Goal: Task Accomplishment & Management: Complete application form

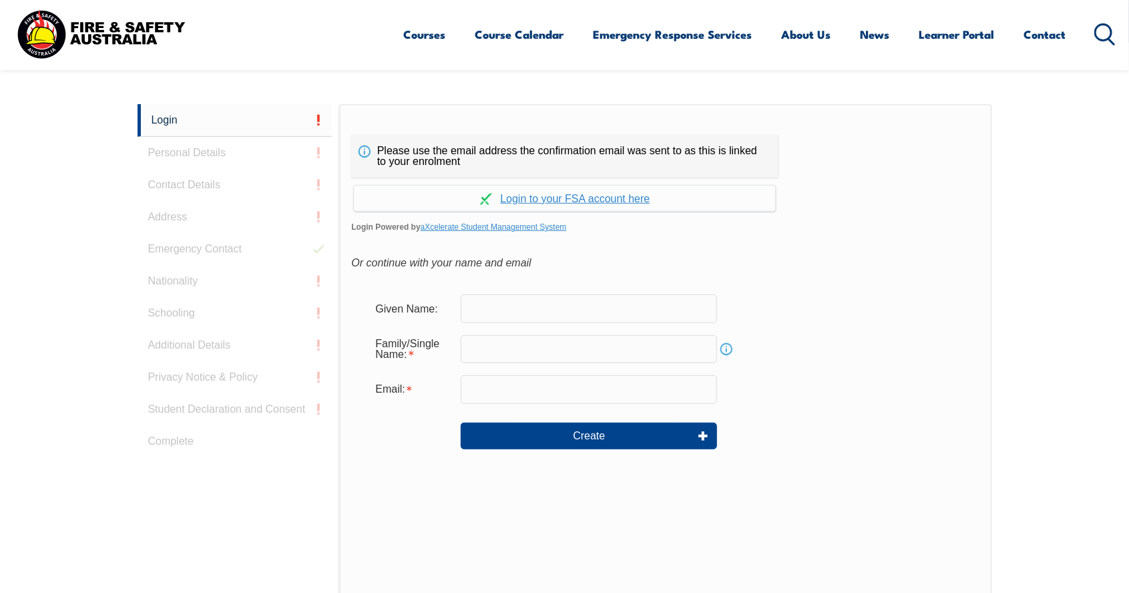
scroll to position [356, 0]
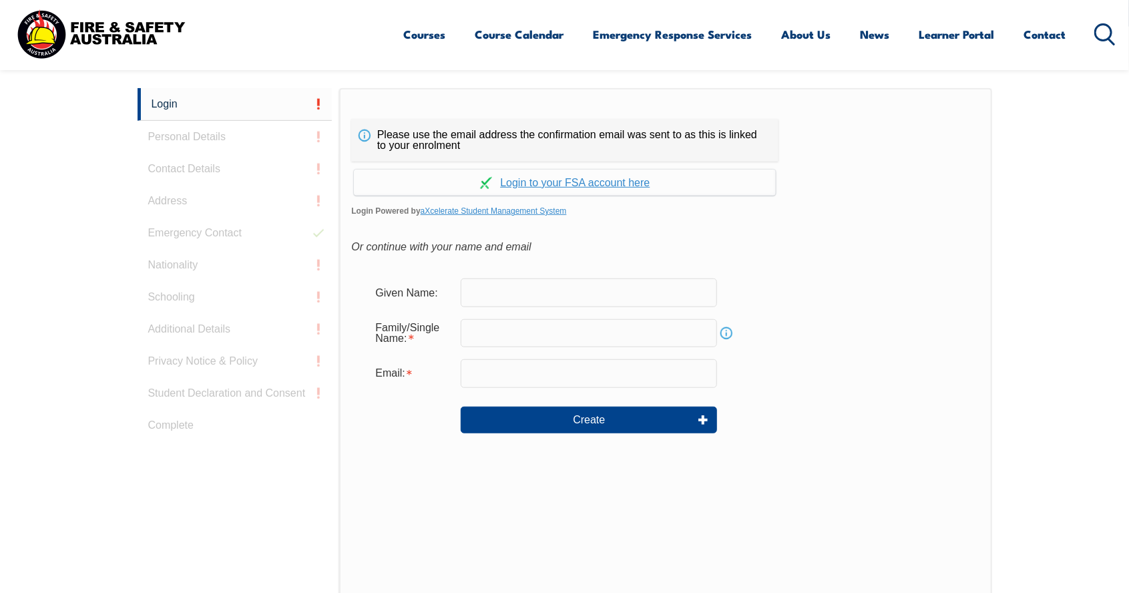
click at [542, 296] on input "text" at bounding box center [589, 293] width 256 height 28
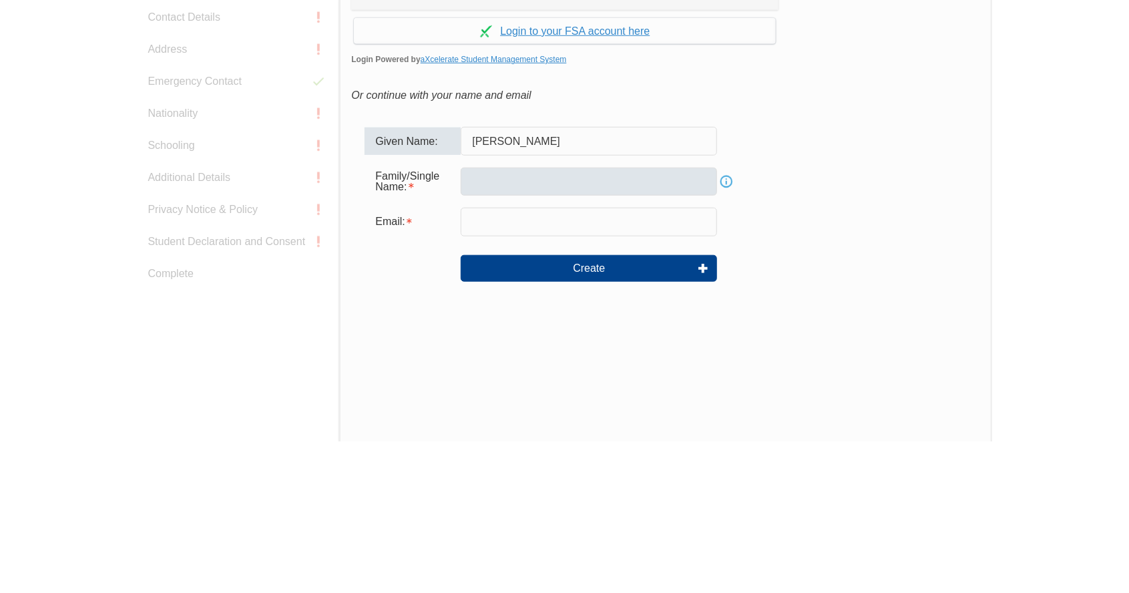
type input "[PERSON_NAME]"
click at [580, 336] on input "text" at bounding box center [589, 333] width 256 height 28
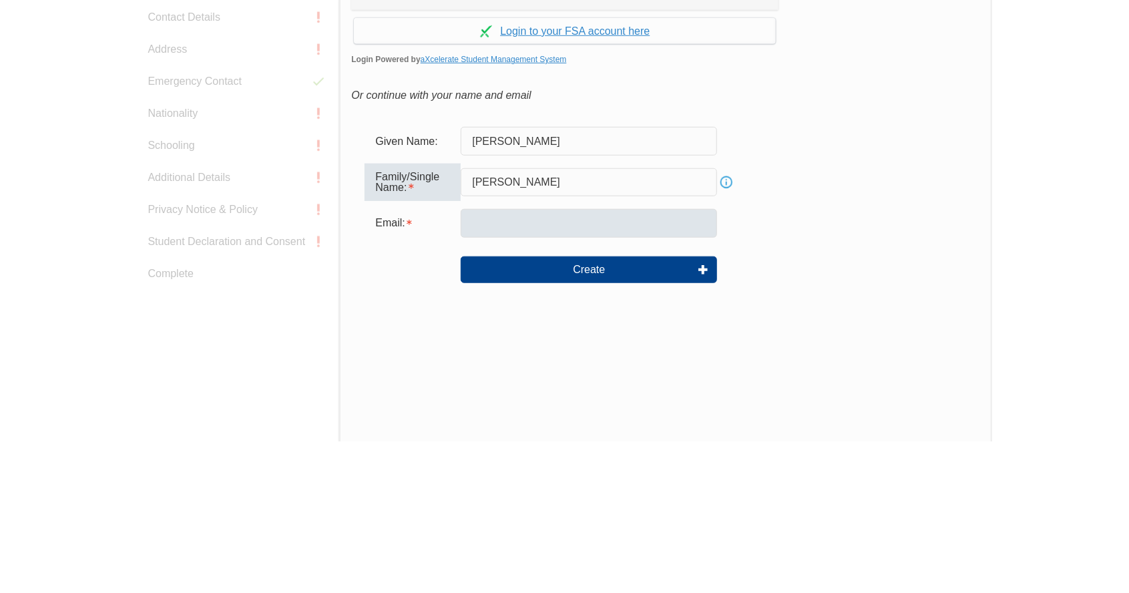
type input "[PERSON_NAME]"
click at [551, 377] on input "email" at bounding box center [589, 375] width 256 height 28
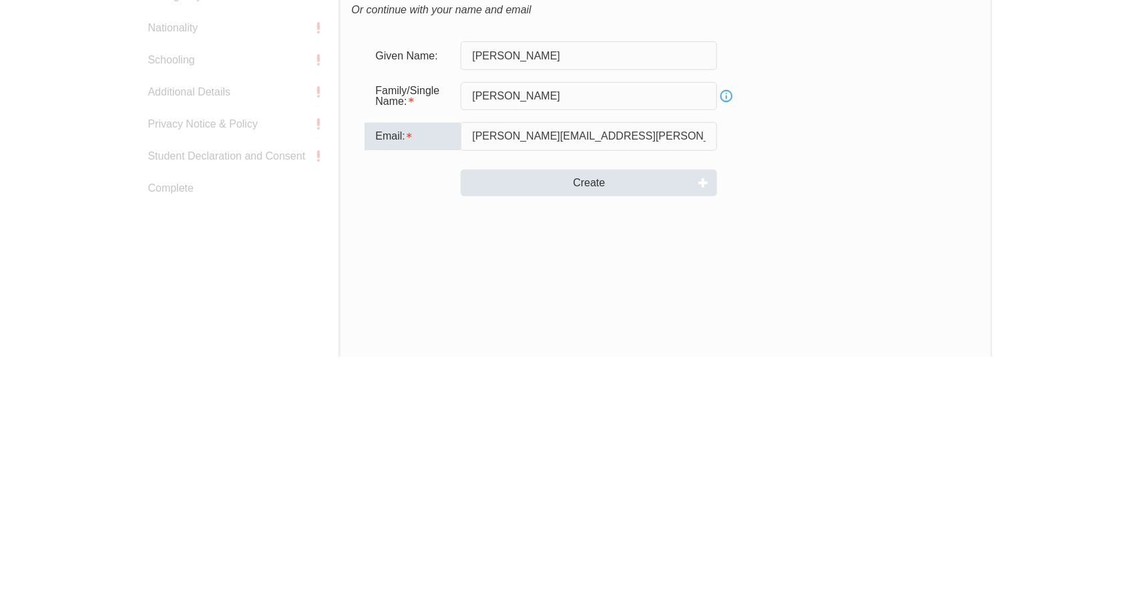
type input "carl.fernandez@apdglobal.com"
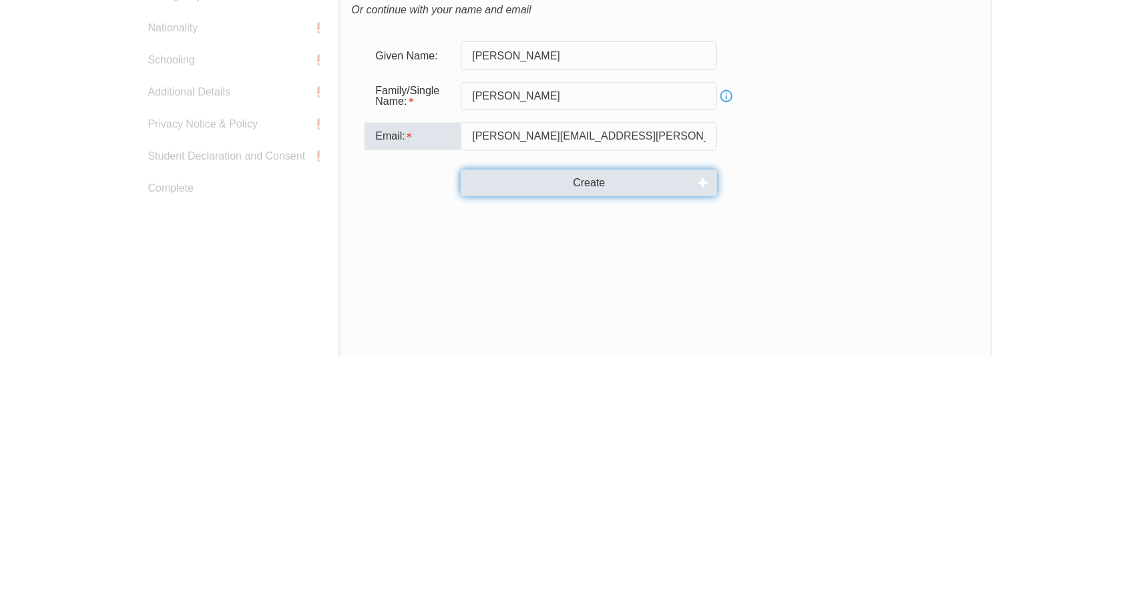
click at [612, 427] on button "Create" at bounding box center [589, 420] width 256 height 27
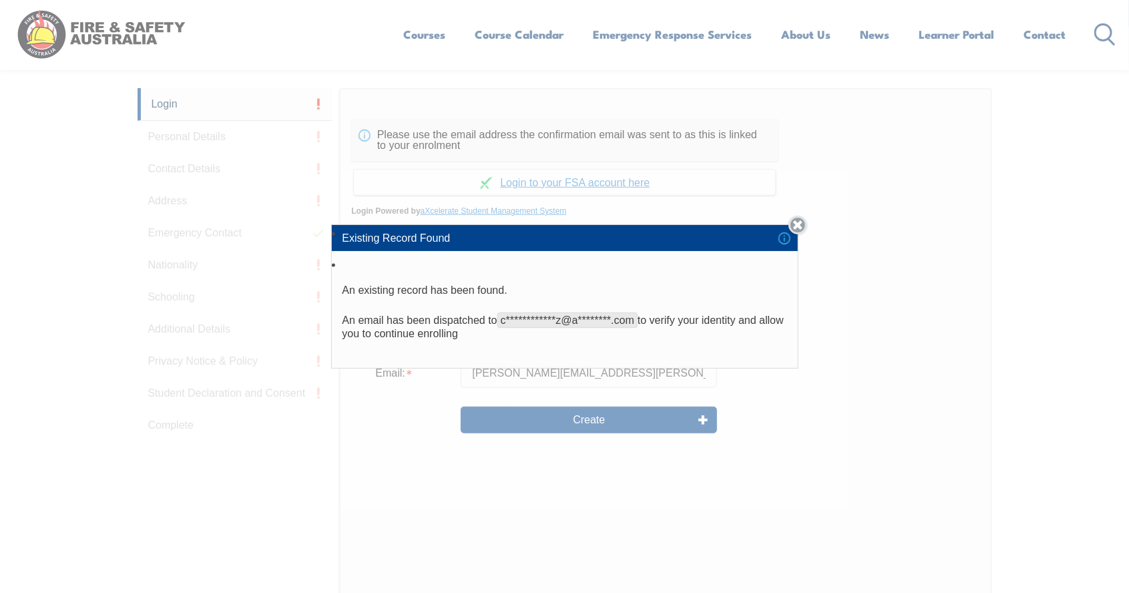
click at [795, 234] on link "Close" at bounding box center [798, 225] width 19 height 19
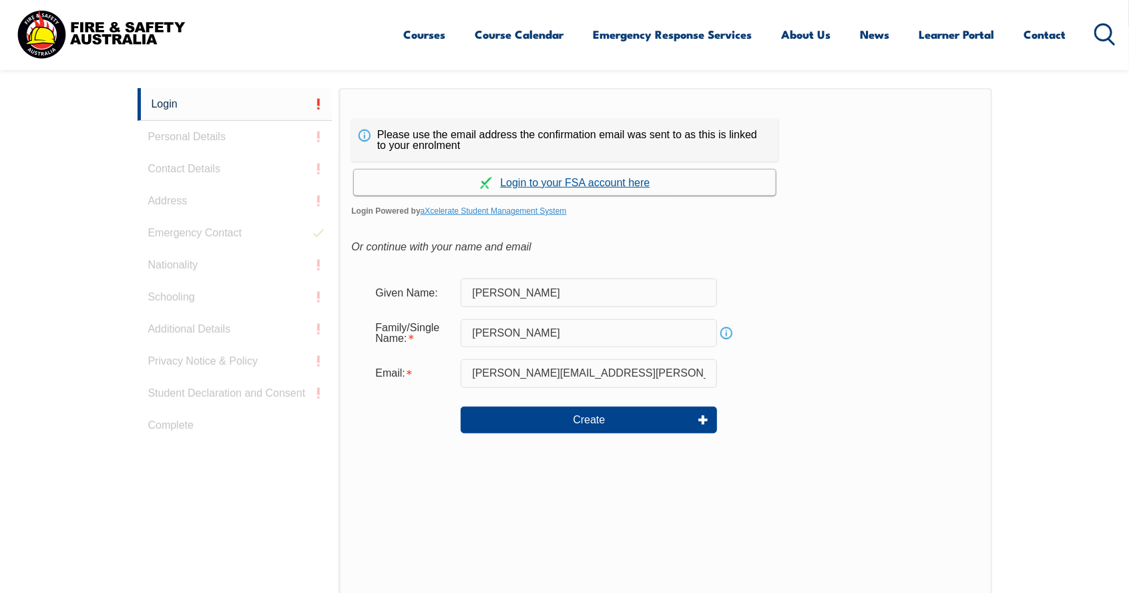
click at [598, 182] on link "Continue with aXcelerate" at bounding box center [565, 183] width 422 height 26
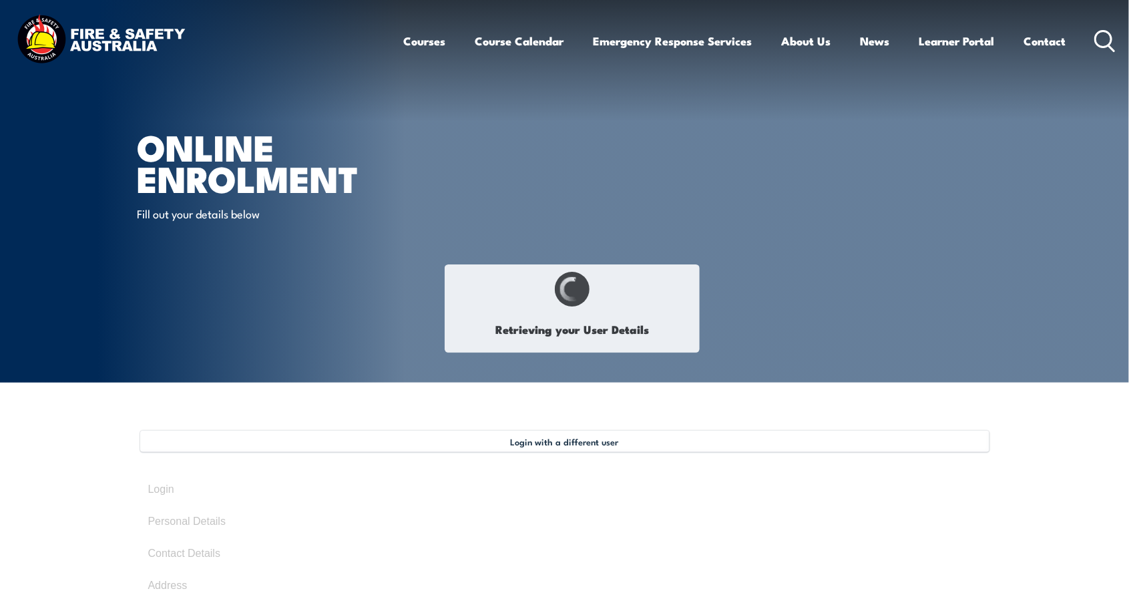
type input "[PERSON_NAME]"
type input "[DATE]"
type input "DGLL8QAL5V"
select select "M"
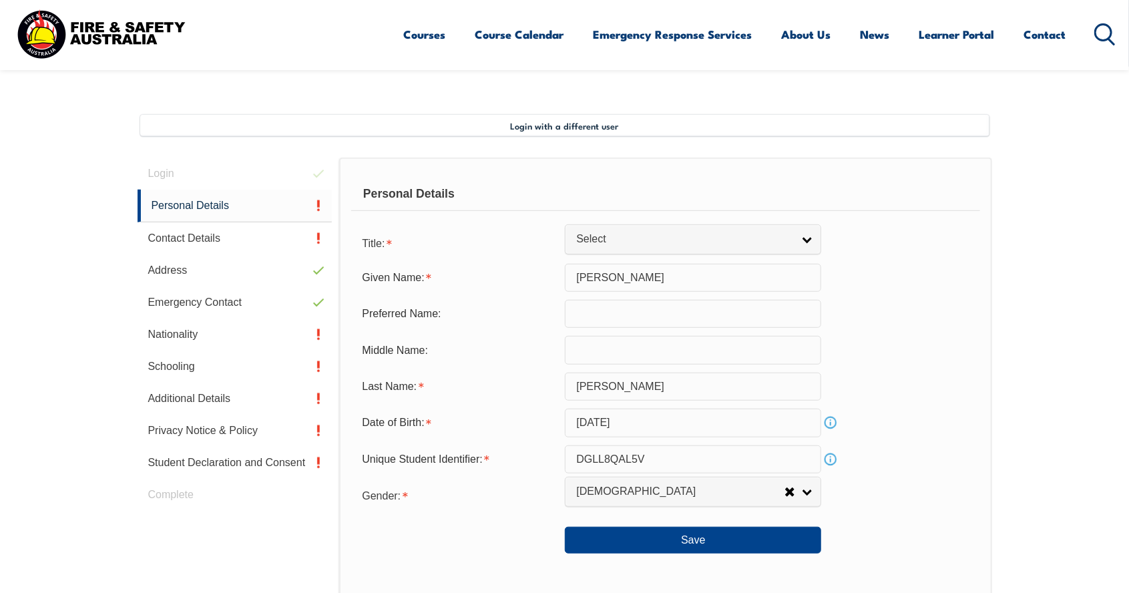
scroll to position [364, 0]
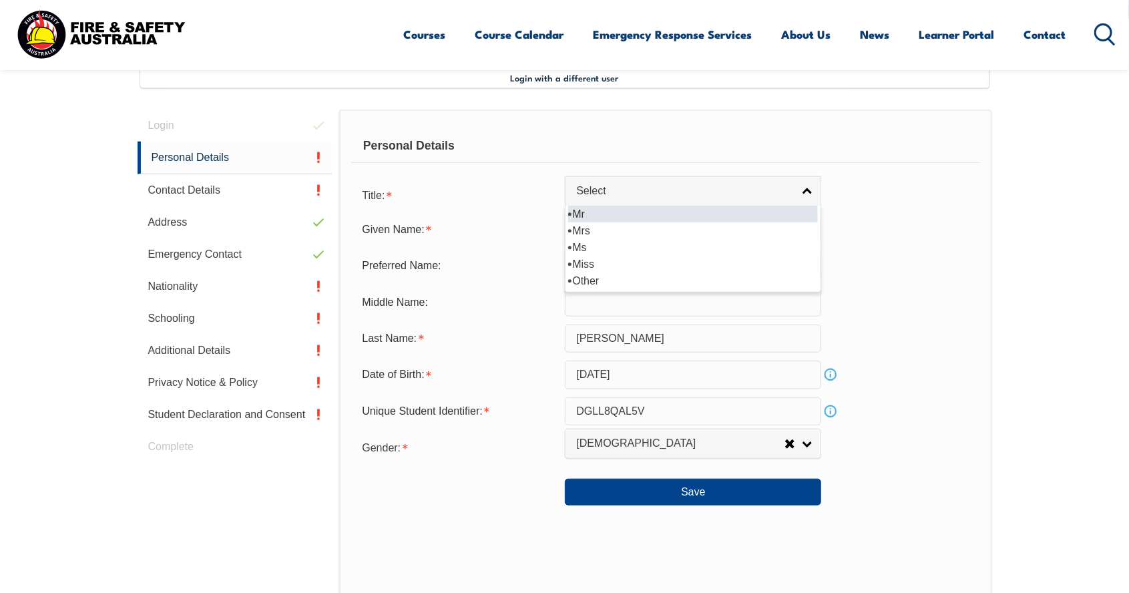
select select "Mr"
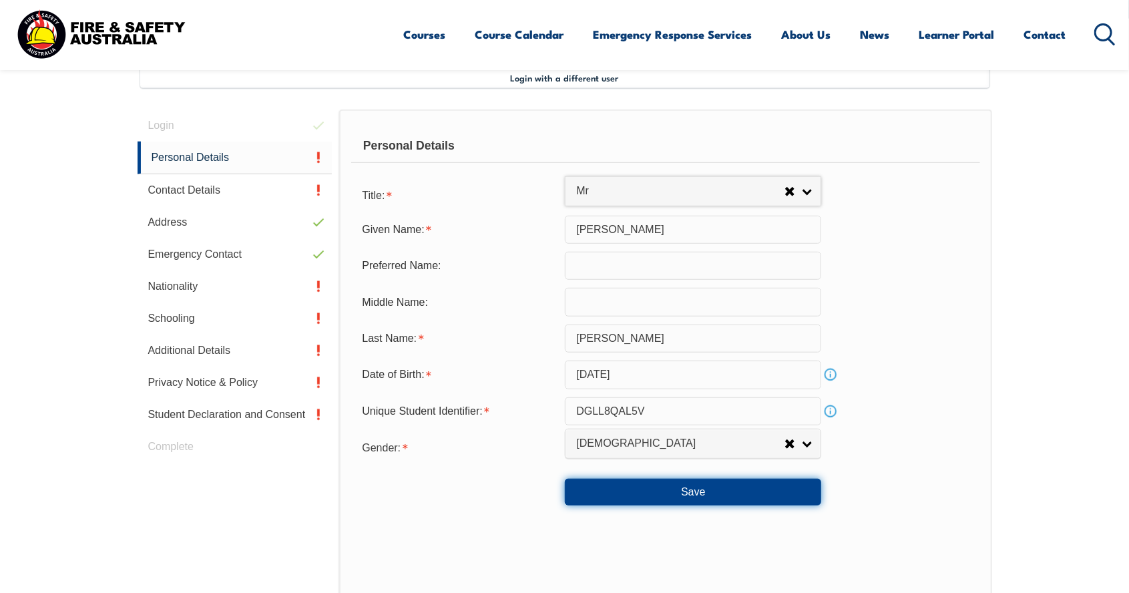
click at [697, 486] on button "Save" at bounding box center [693, 492] width 256 height 27
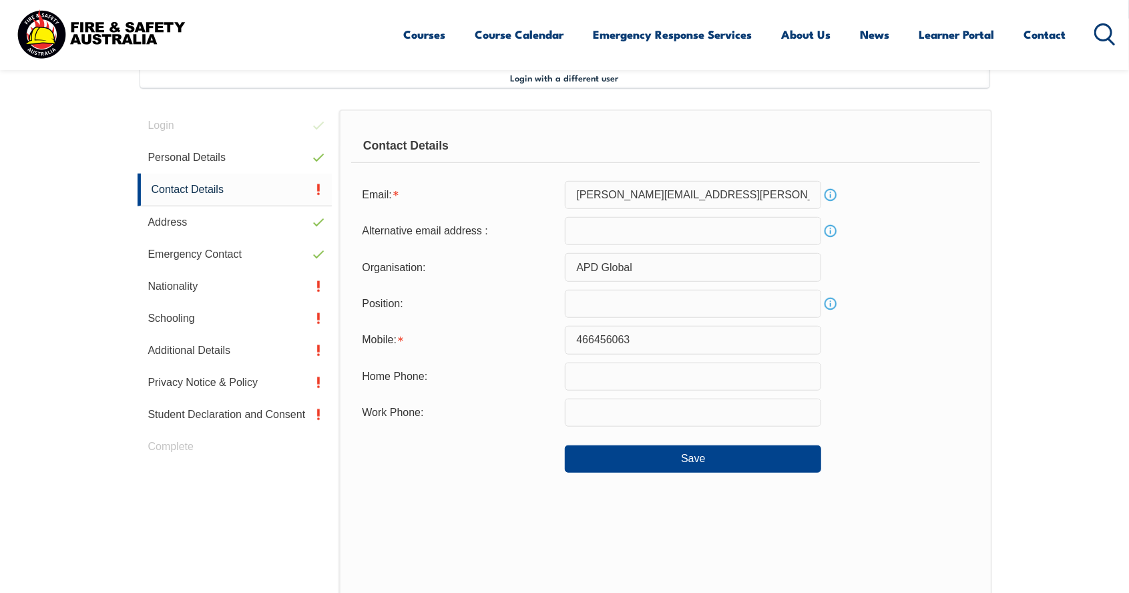
click at [653, 341] on input "466456063" at bounding box center [693, 340] width 256 height 28
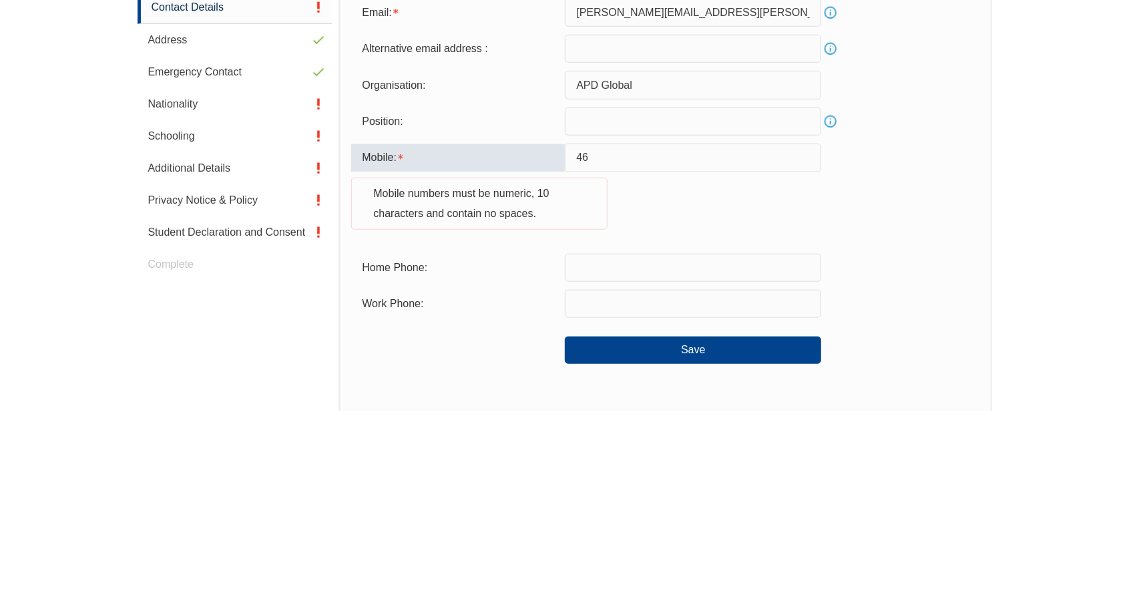
type input "4"
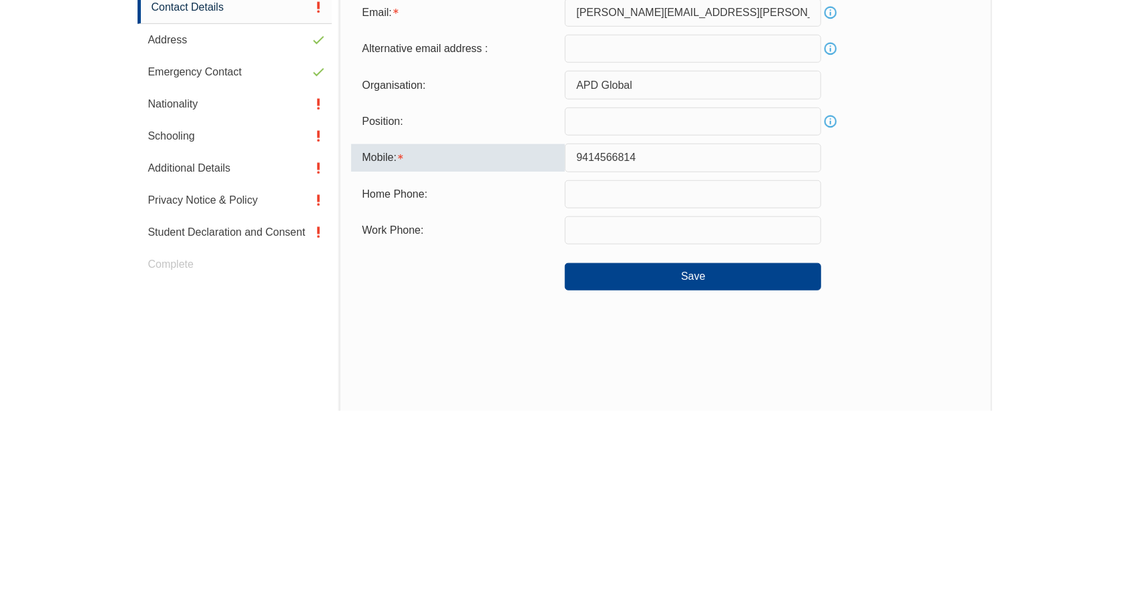
click at [588, 335] on input "9414566814" at bounding box center [693, 340] width 256 height 28
click at [584, 340] on input "9414566814" at bounding box center [693, 340] width 256 height 28
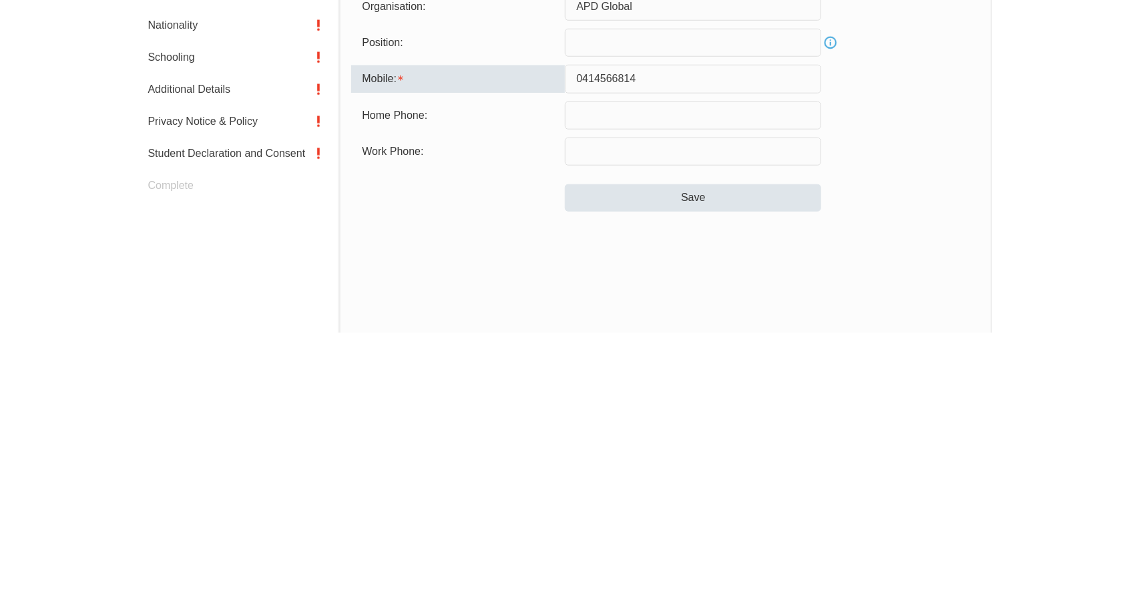
type input "0414566814"
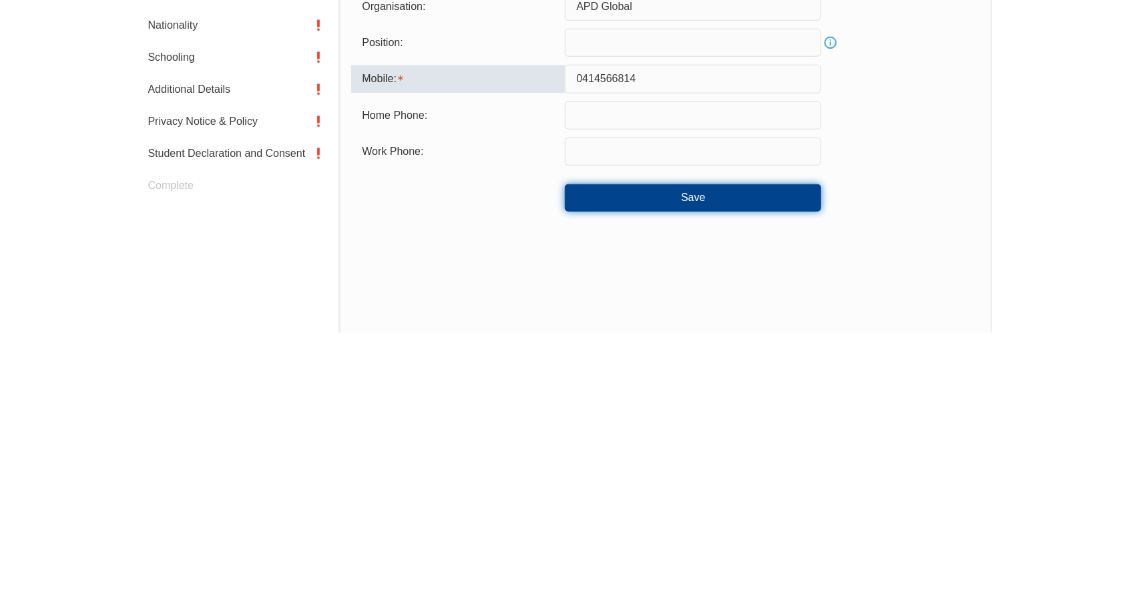
click at [699, 467] on button "Save" at bounding box center [693, 458] width 256 height 27
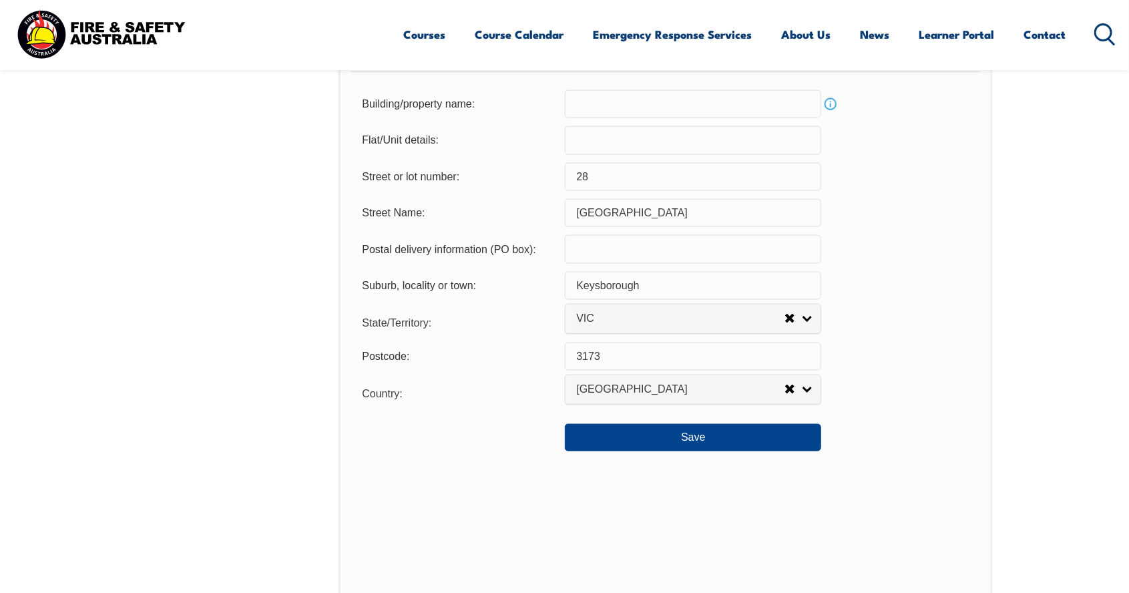
scroll to position [899, 0]
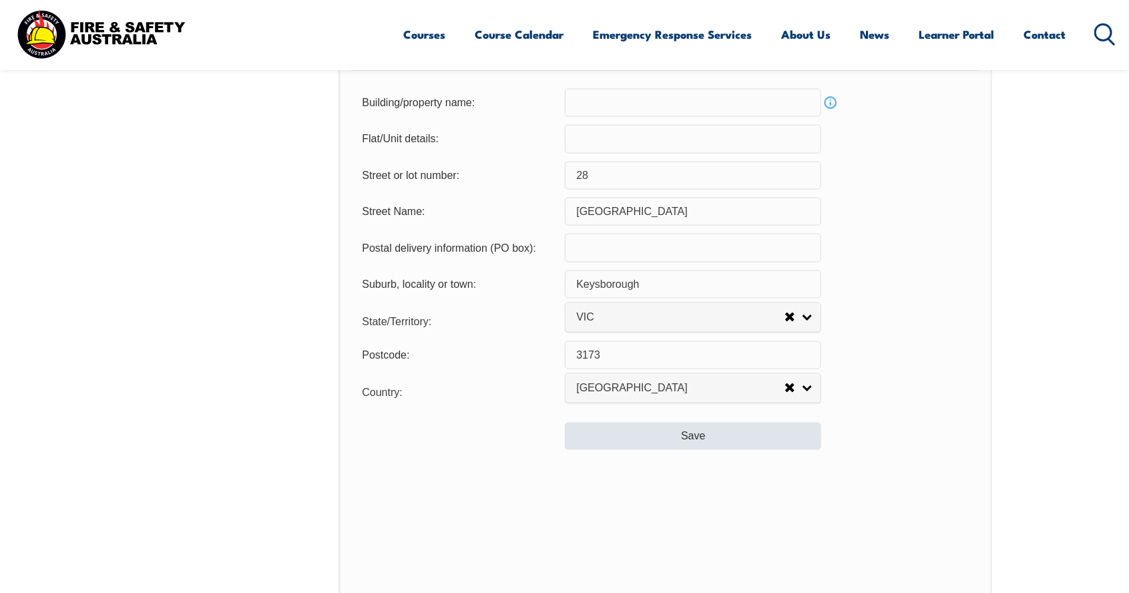
click at [706, 440] on button "Save" at bounding box center [693, 436] width 256 height 27
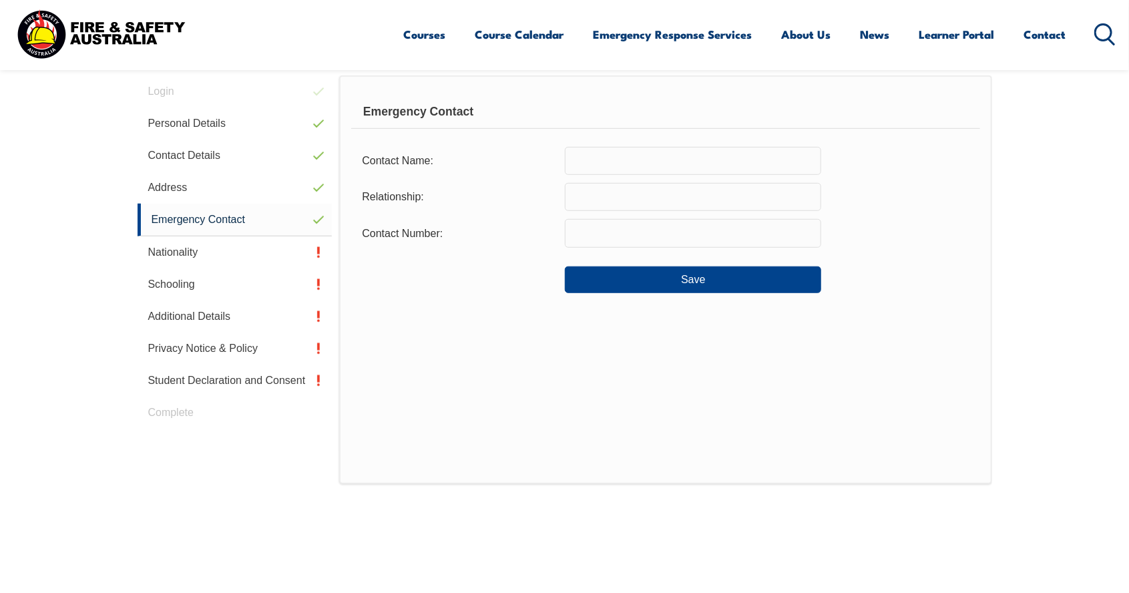
scroll to position [364, 0]
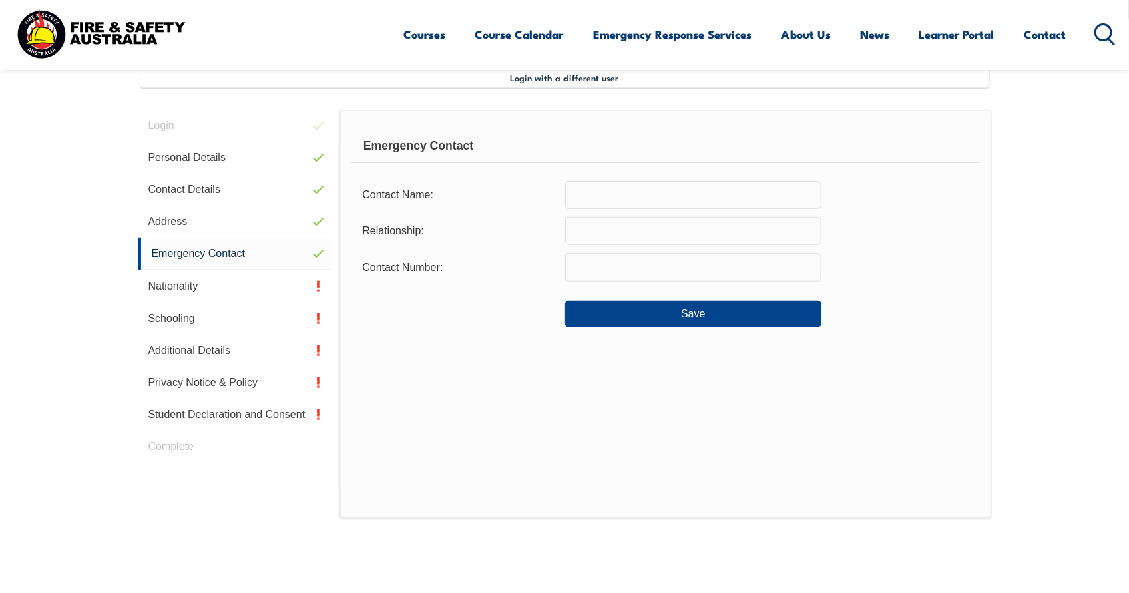
click at [632, 197] on input "text" at bounding box center [693, 195] width 256 height 28
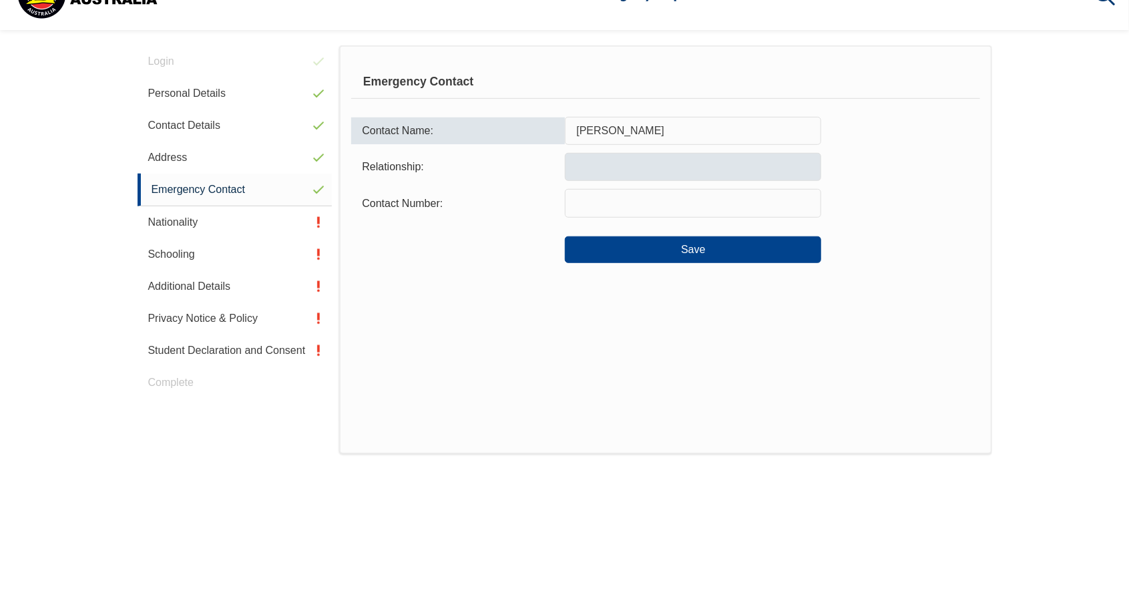
type input "Christine Karras"
click at [615, 207] on input "text" at bounding box center [693, 207] width 256 height 28
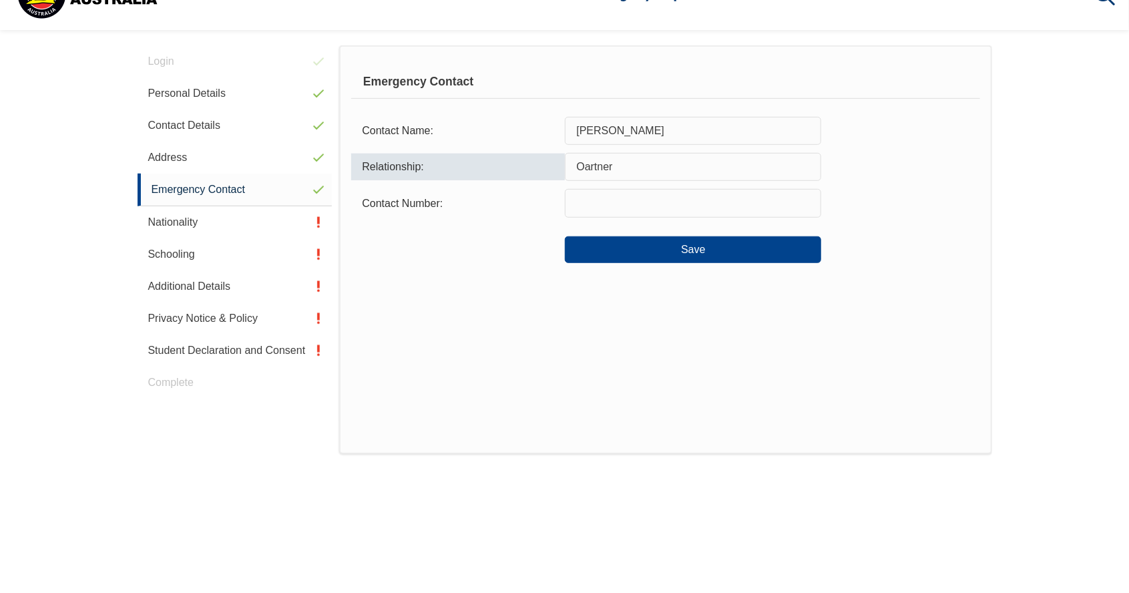
click at [643, 241] on input "text" at bounding box center [693, 243] width 256 height 28
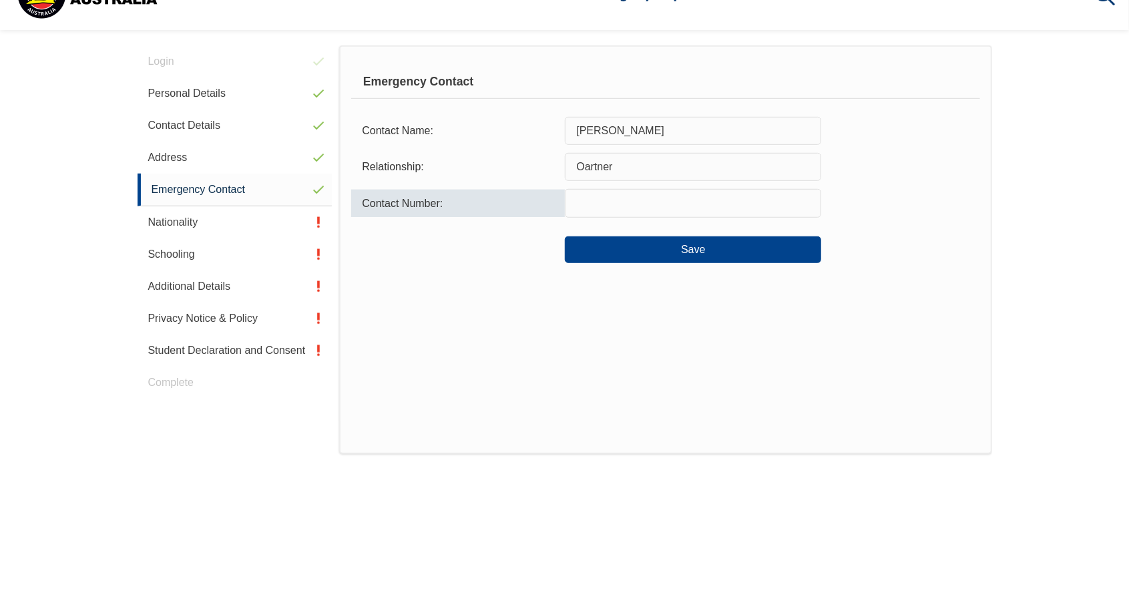
click at [581, 205] on input "Oartner" at bounding box center [693, 207] width 256 height 28
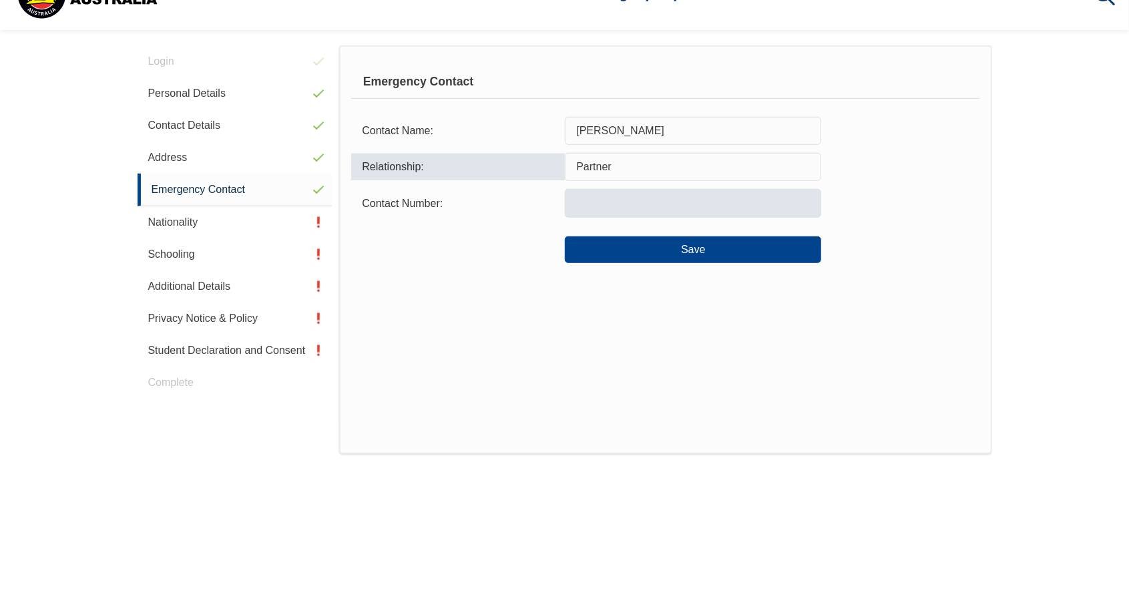
type input "Partner"
click at [630, 244] on input "text" at bounding box center [693, 243] width 256 height 28
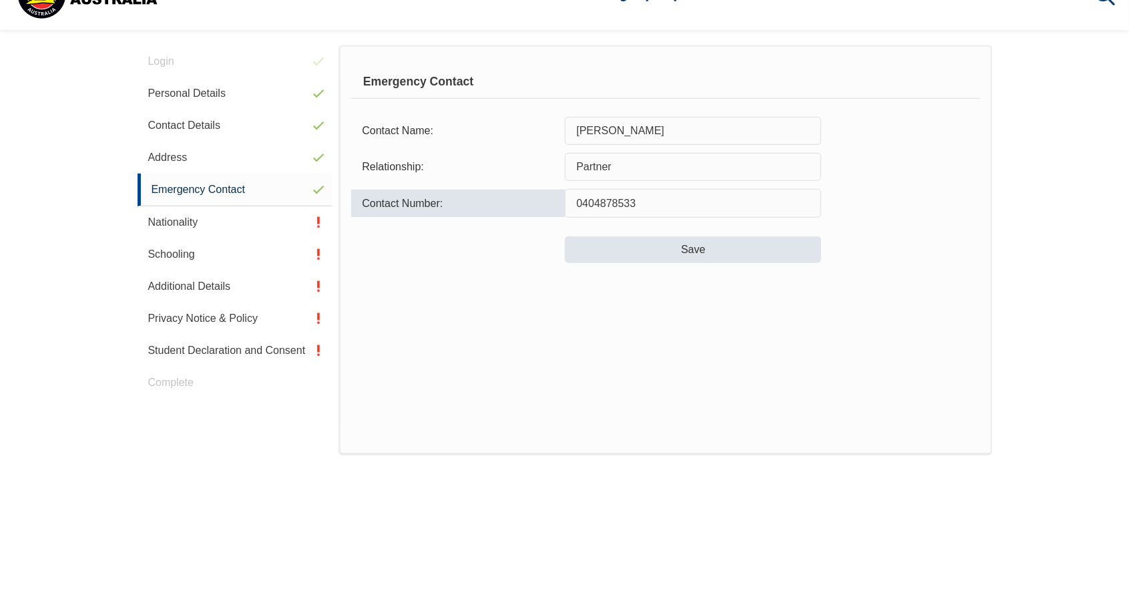
type input "0404878533"
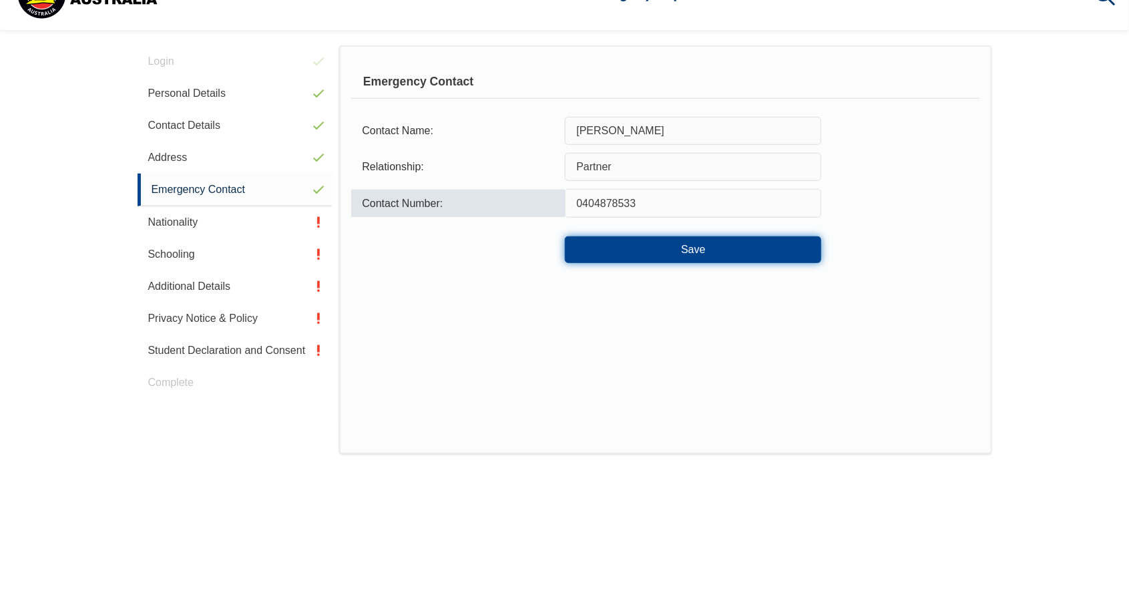
click at [709, 295] on button "Save" at bounding box center [693, 290] width 256 height 27
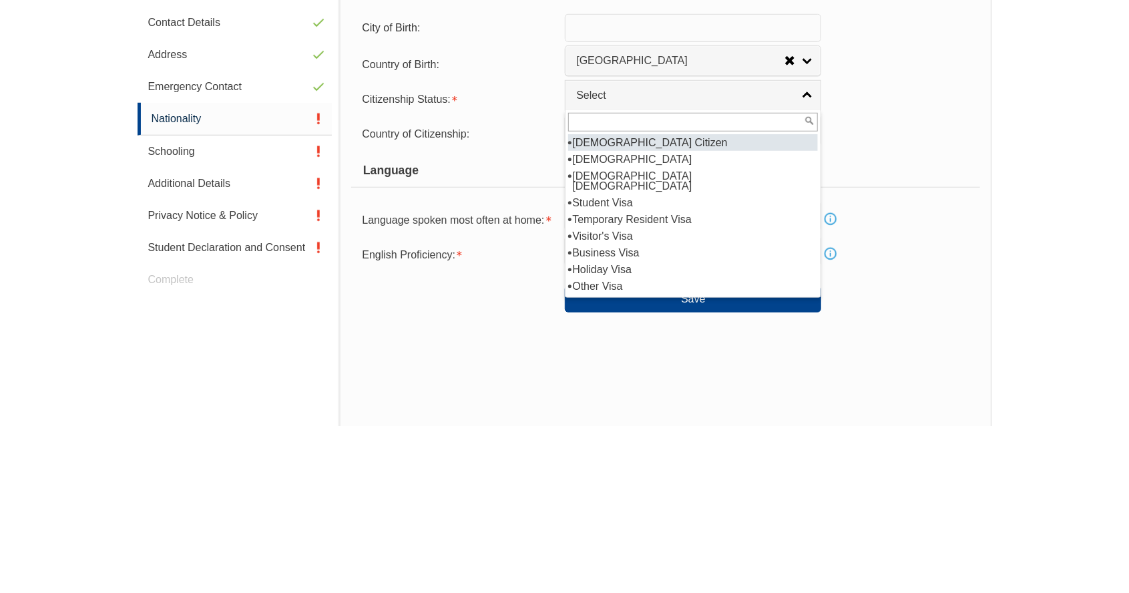
scroll to position [364, 0]
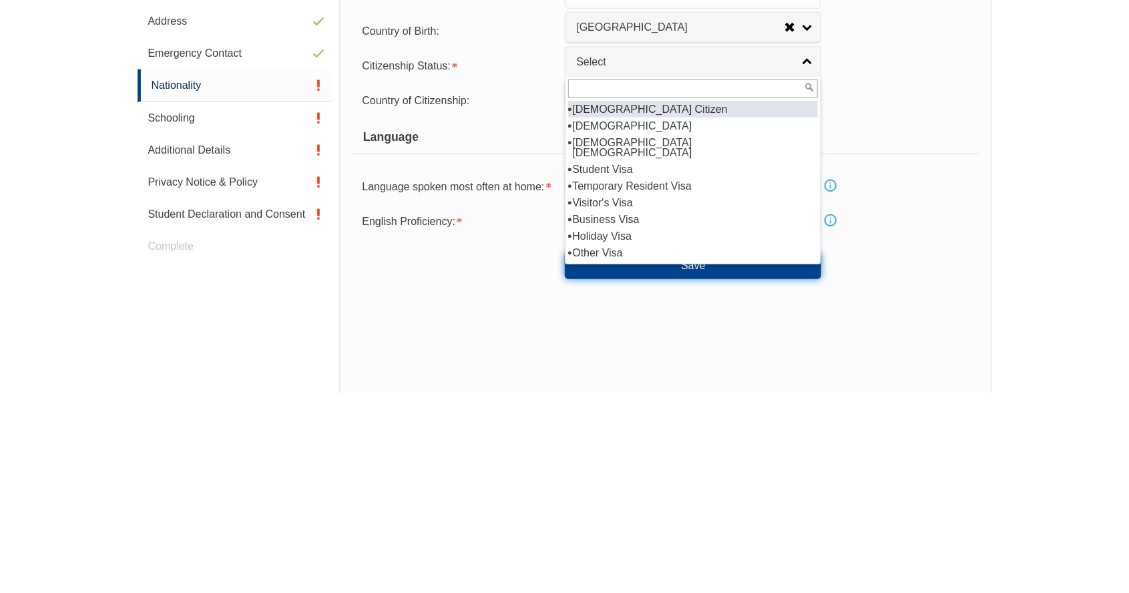
click at [723, 474] on button "Save" at bounding box center [693, 466] width 256 height 27
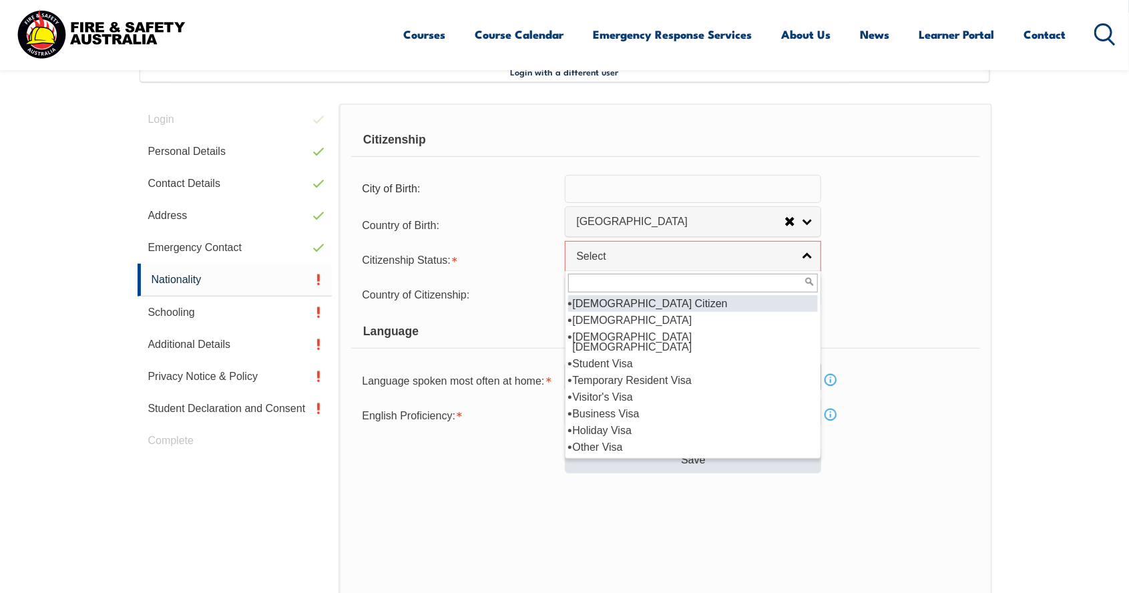
scroll to position [370, 0]
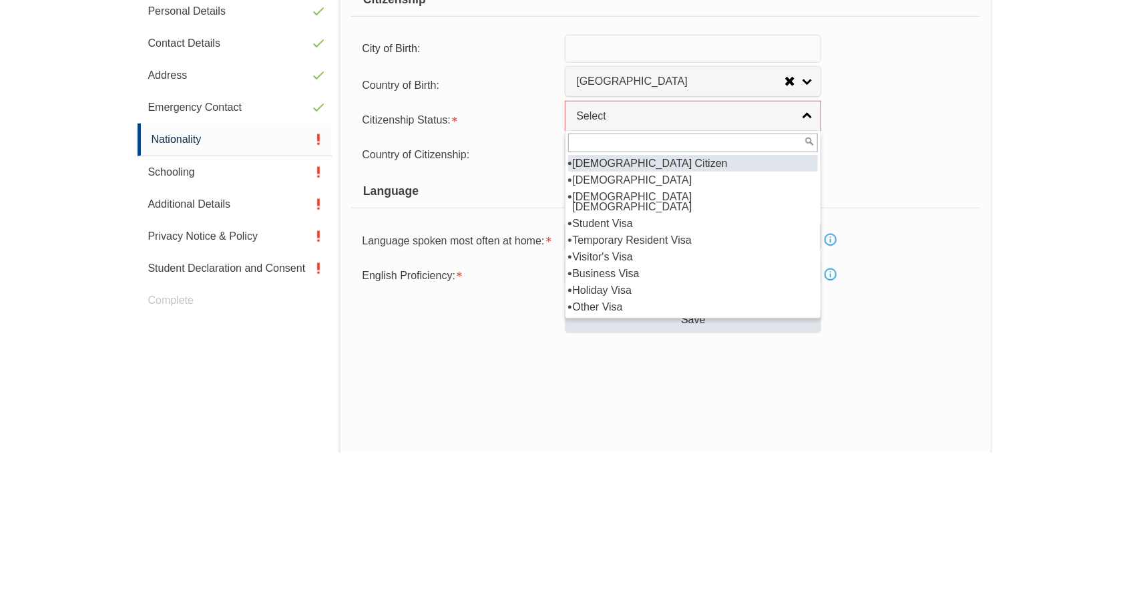
select select "1"
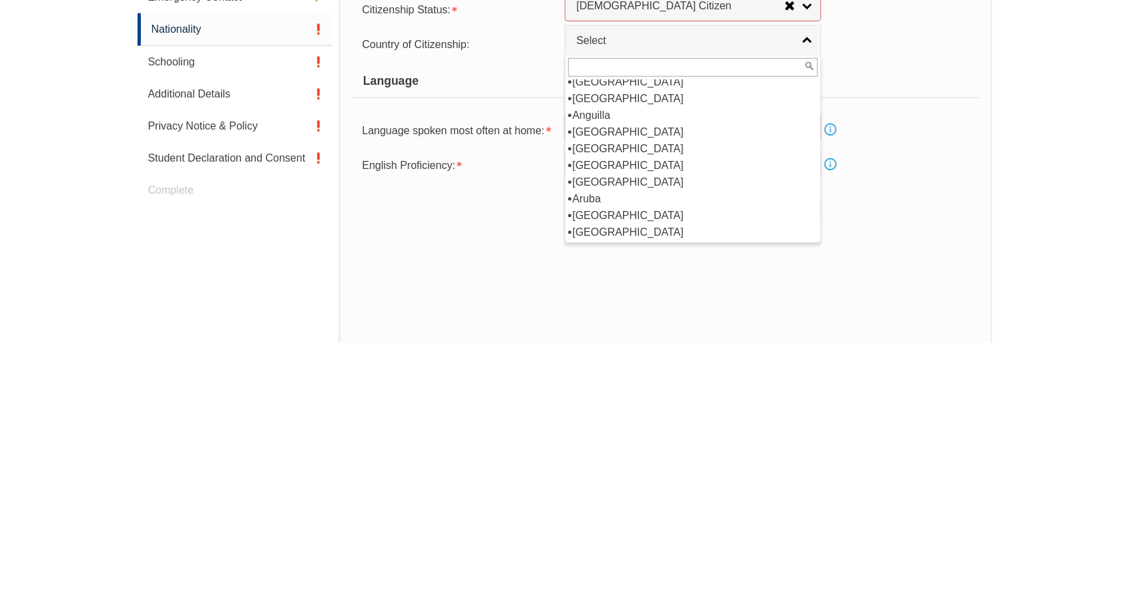
scroll to position [92, 0]
select select "1101"
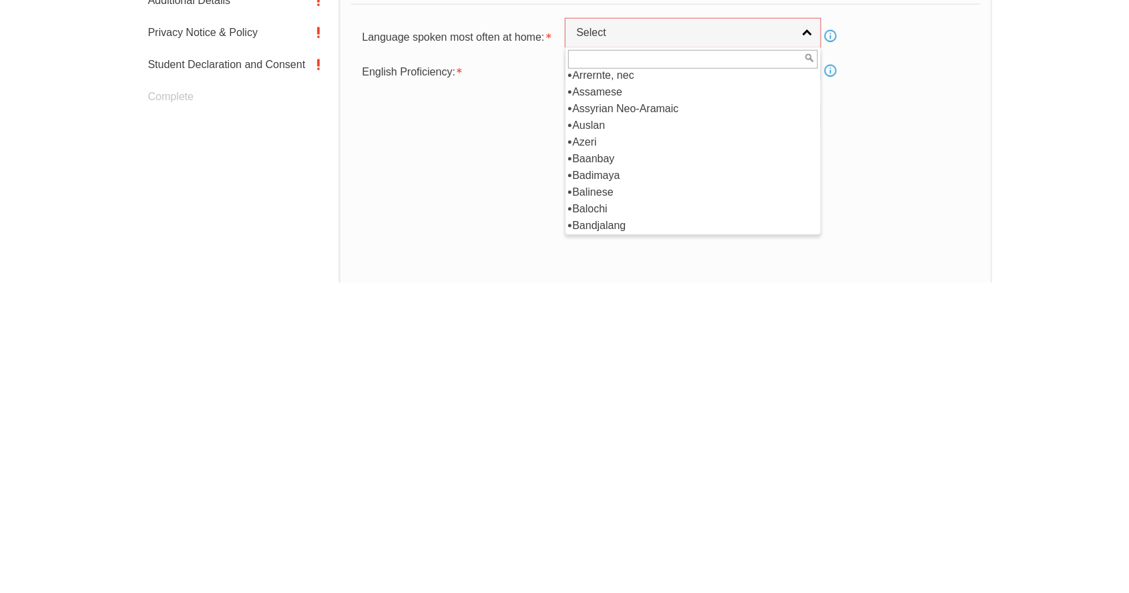
scroll to position [433, 0]
type input "E"
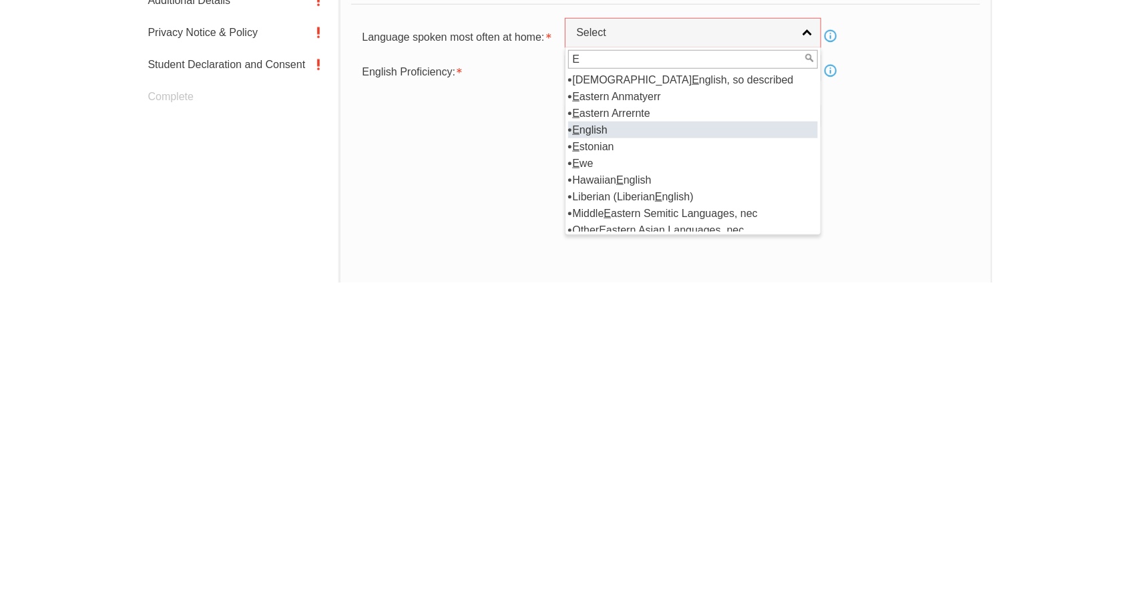
select select "1201"
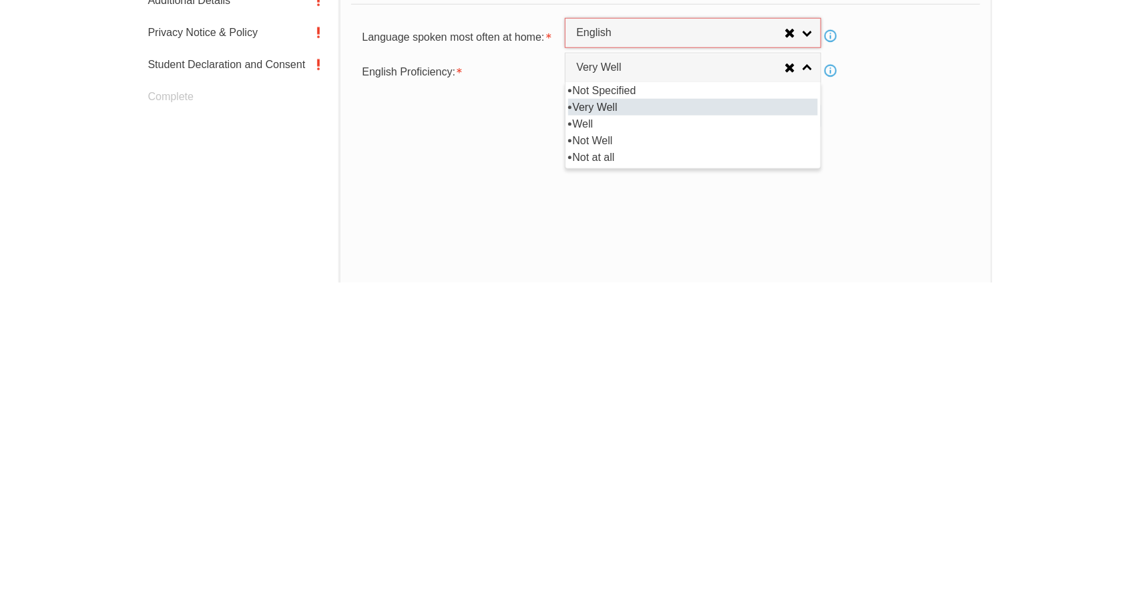
scroll to position [403, 0]
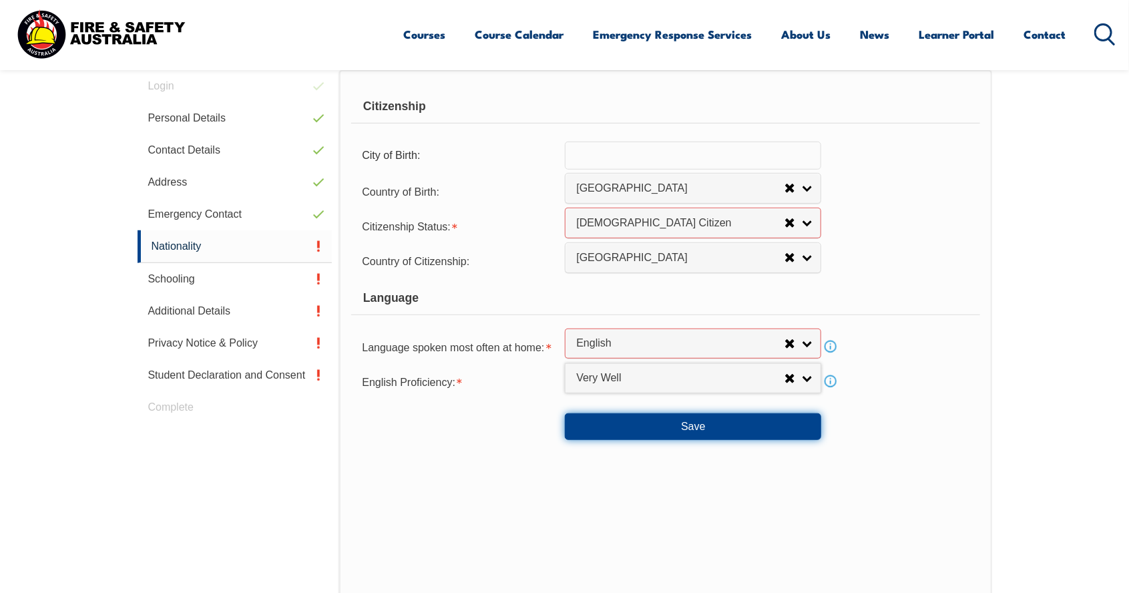
click at [701, 435] on button "Save" at bounding box center [693, 426] width 256 height 27
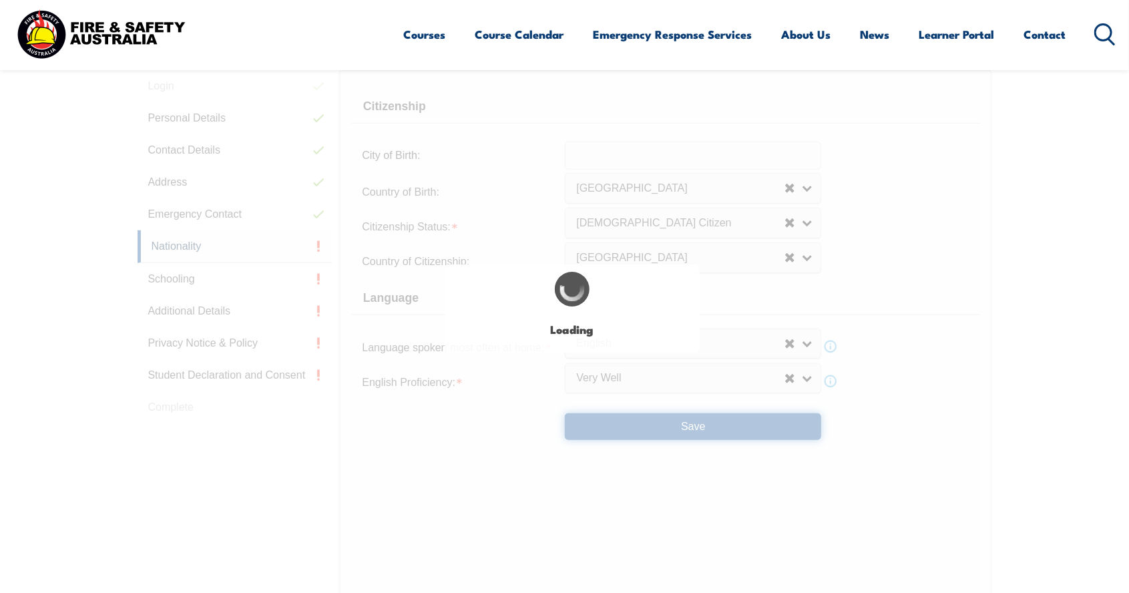
select select "false"
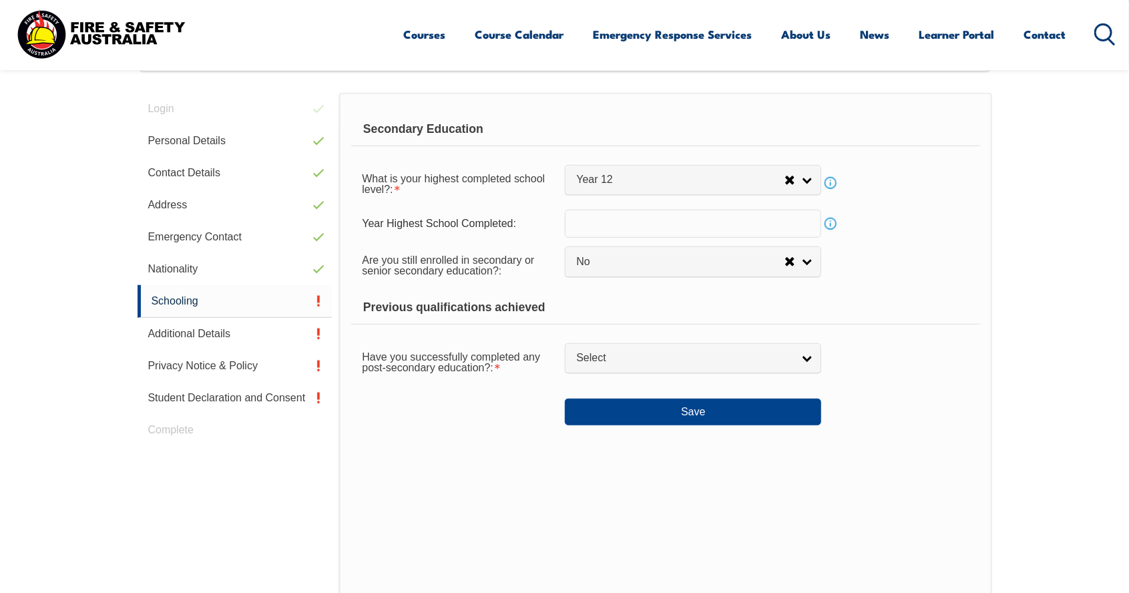
scroll to position [364, 0]
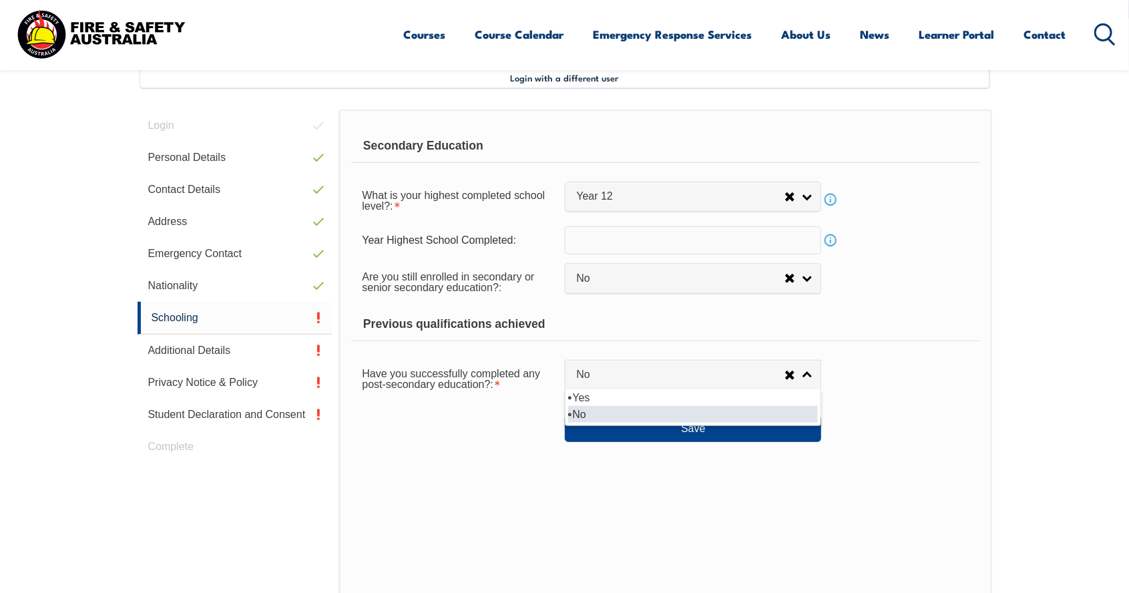
select select "true"
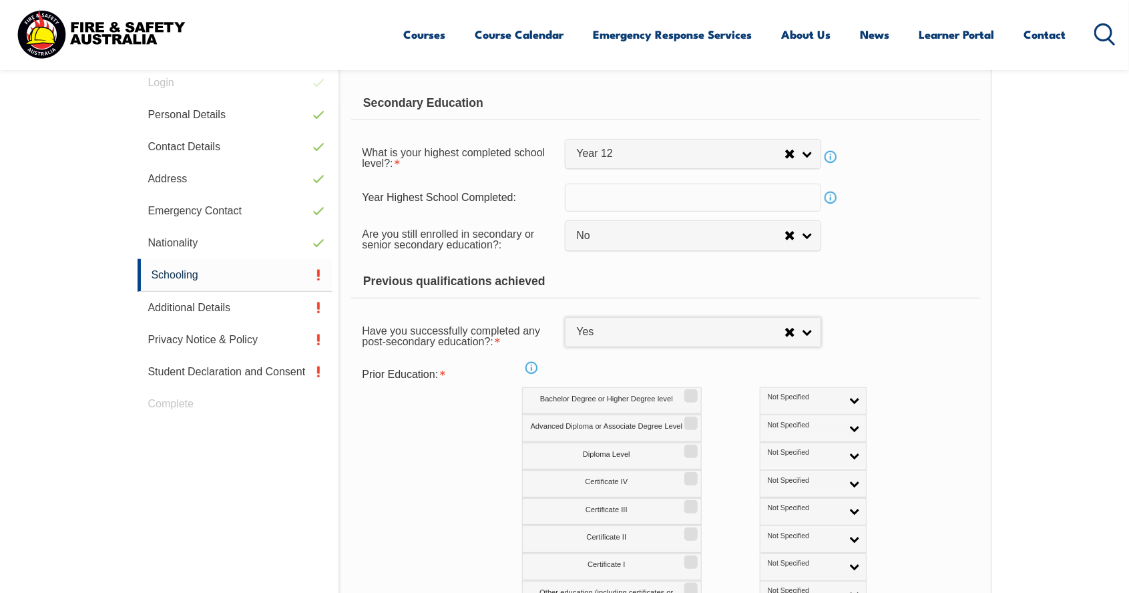
scroll to position [407, 0]
click at [687, 558] on input "Certificate I" at bounding box center [689, 556] width 8 height 1
checkbox input "true"
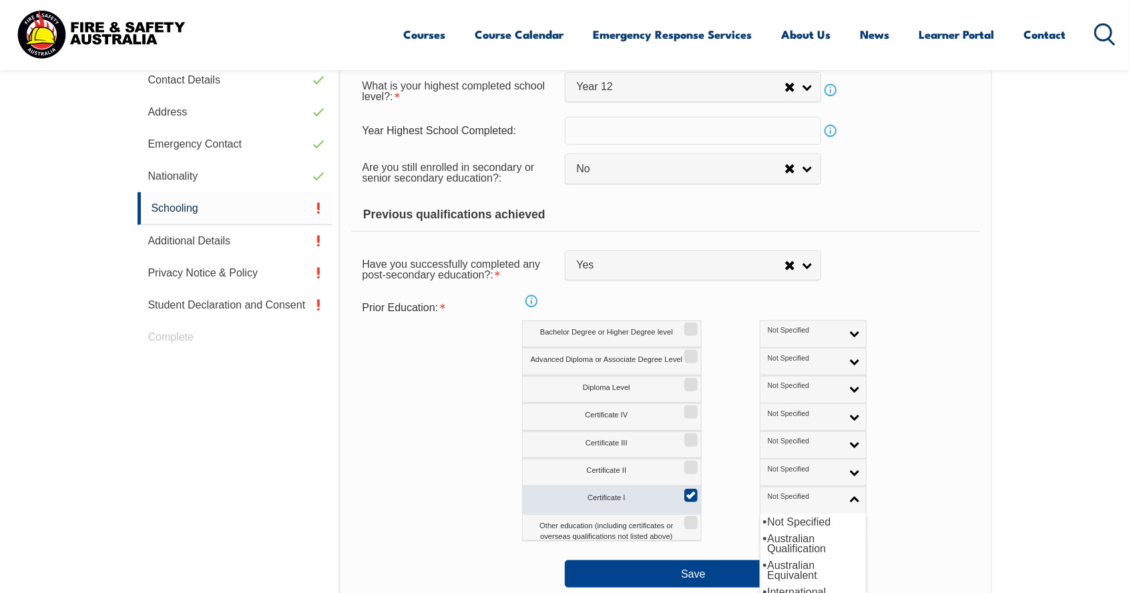
scroll to position [474, 0]
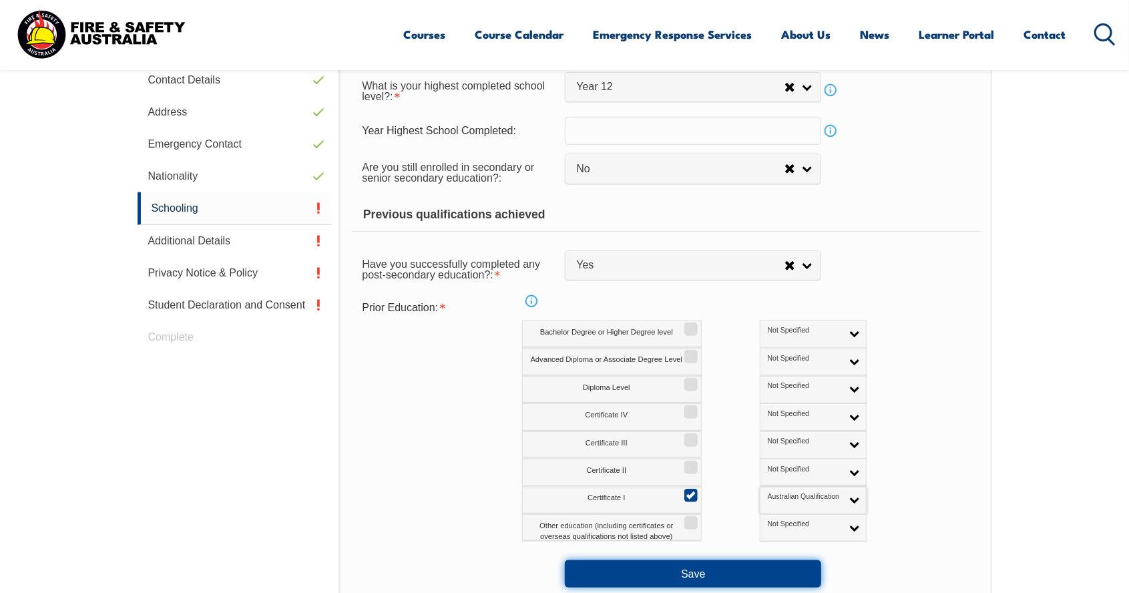
click at [711, 580] on button "Save" at bounding box center [693, 573] width 256 height 27
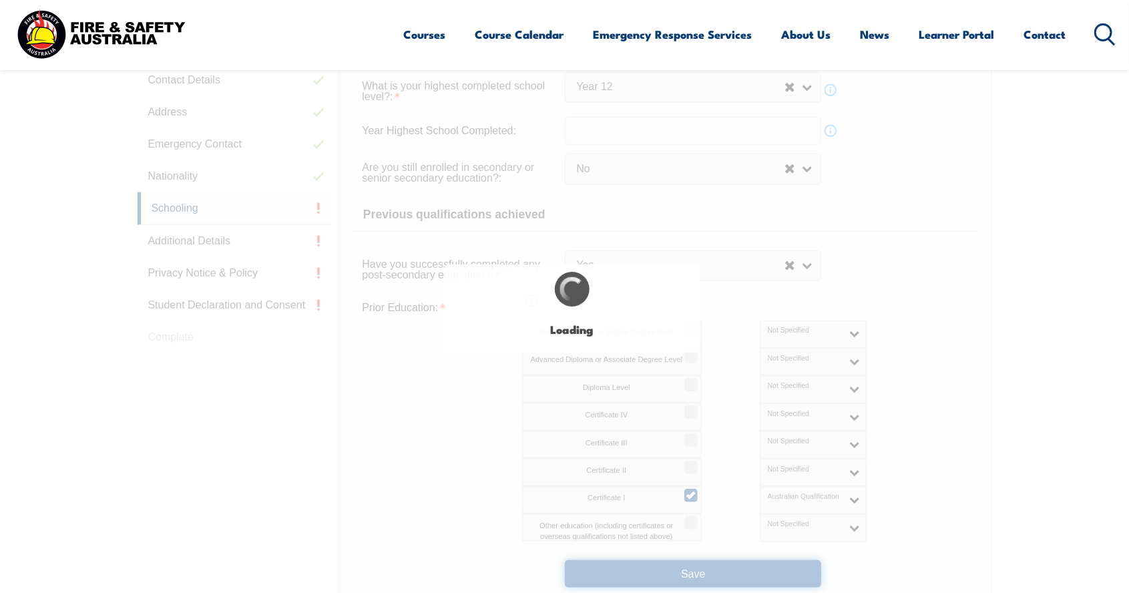
select select
select select "false"
select select "true"
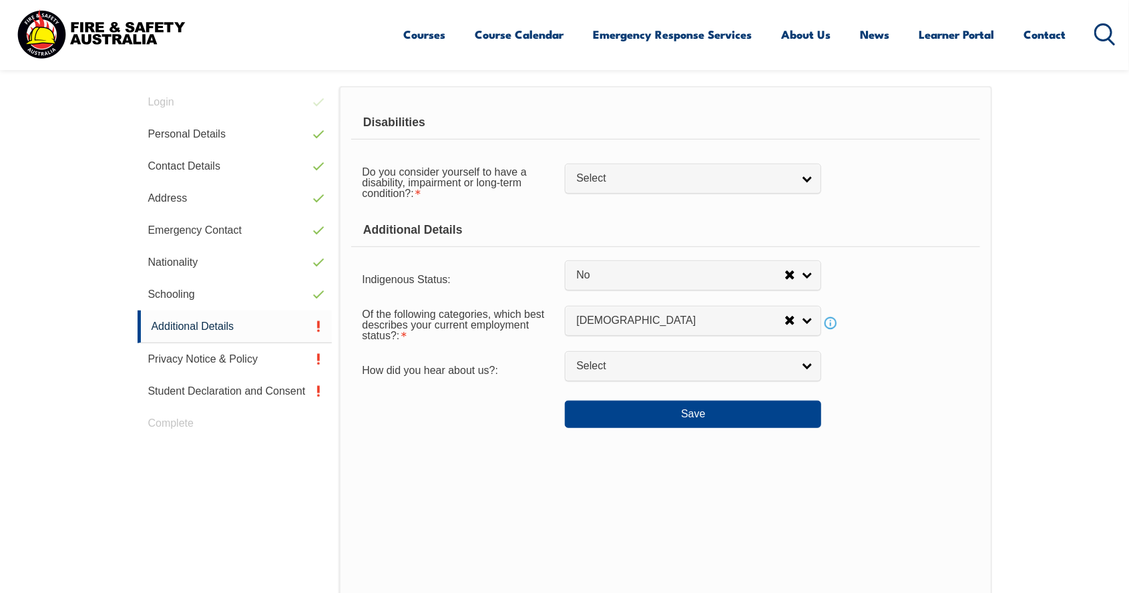
scroll to position [364, 0]
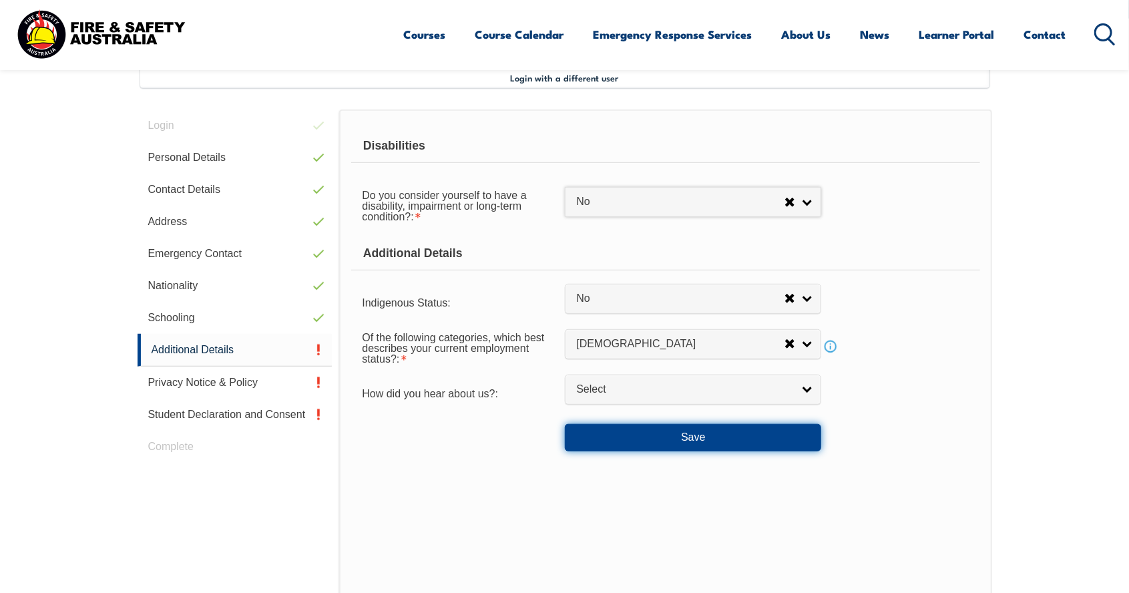
click at [711, 435] on button "Save" at bounding box center [693, 437] width 256 height 27
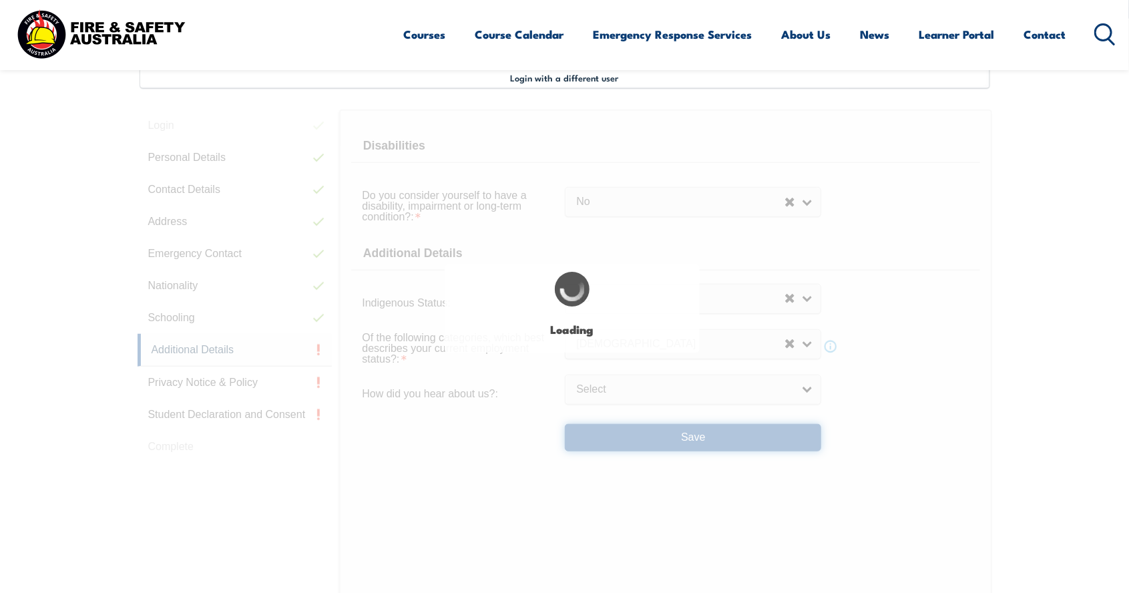
select select "false"
select select
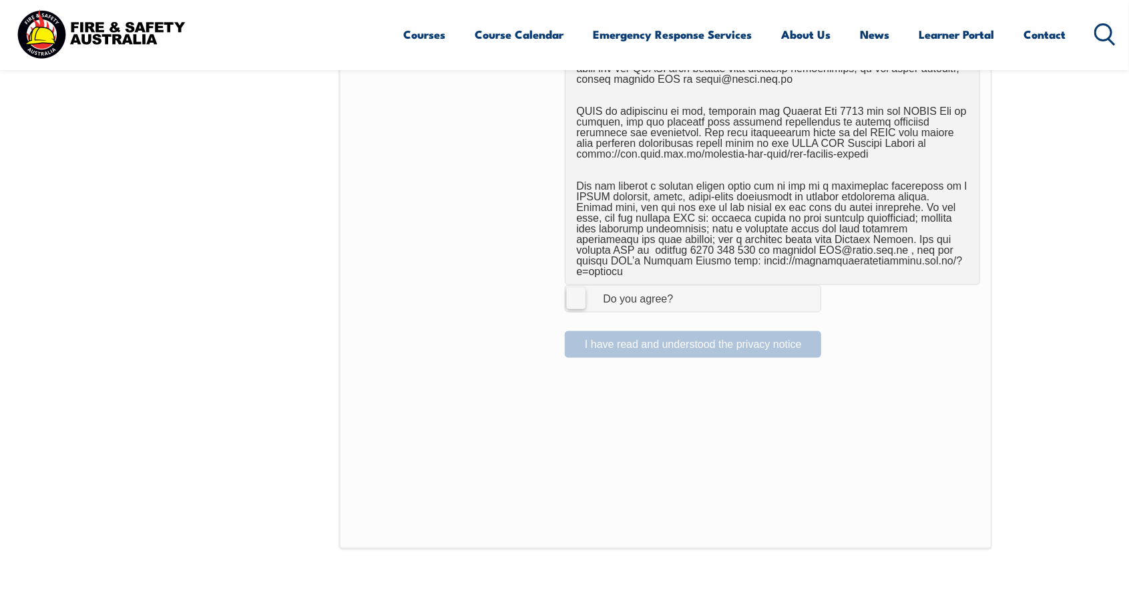
scroll to position [852, 0]
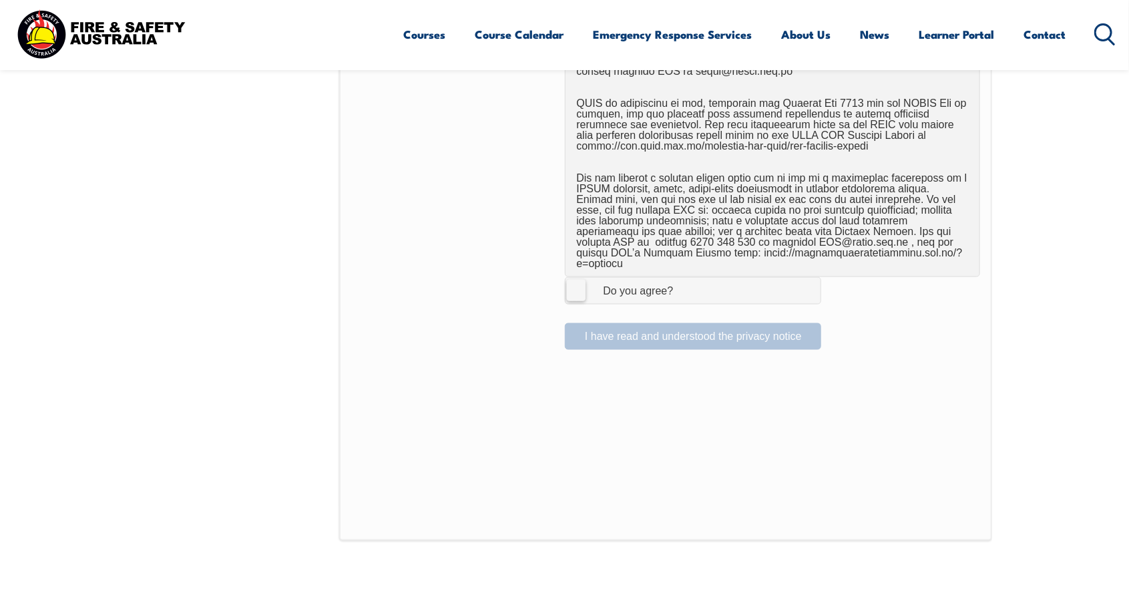
click at [576, 285] on label "I Agree Do you agree?" at bounding box center [693, 290] width 256 height 27
click at [684, 285] on input "I Agree Do you agree?" at bounding box center [695, 290] width 23 height 25
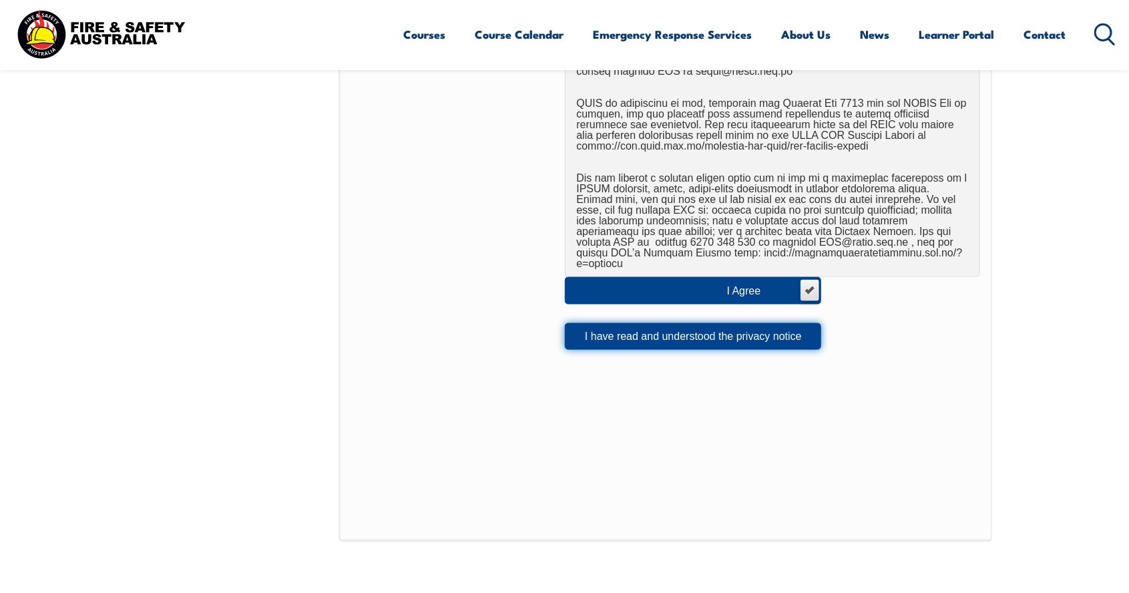
click at [719, 327] on button "I have read and understood the privacy notice" at bounding box center [693, 336] width 256 height 27
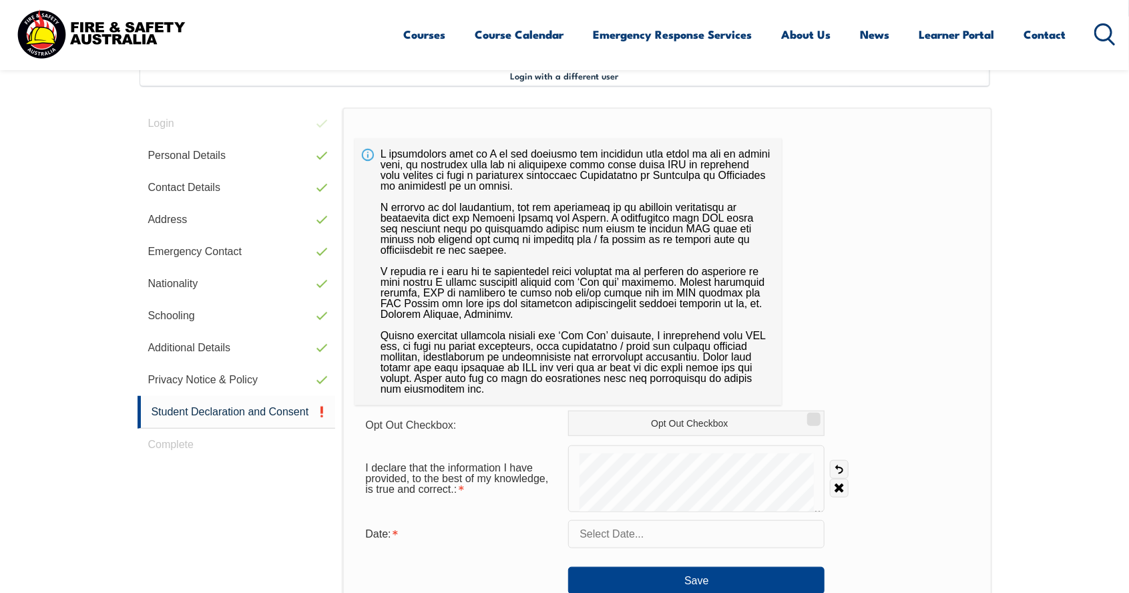
scroll to position [364, 0]
click at [739, 533] on input "text" at bounding box center [696, 536] width 256 height 28
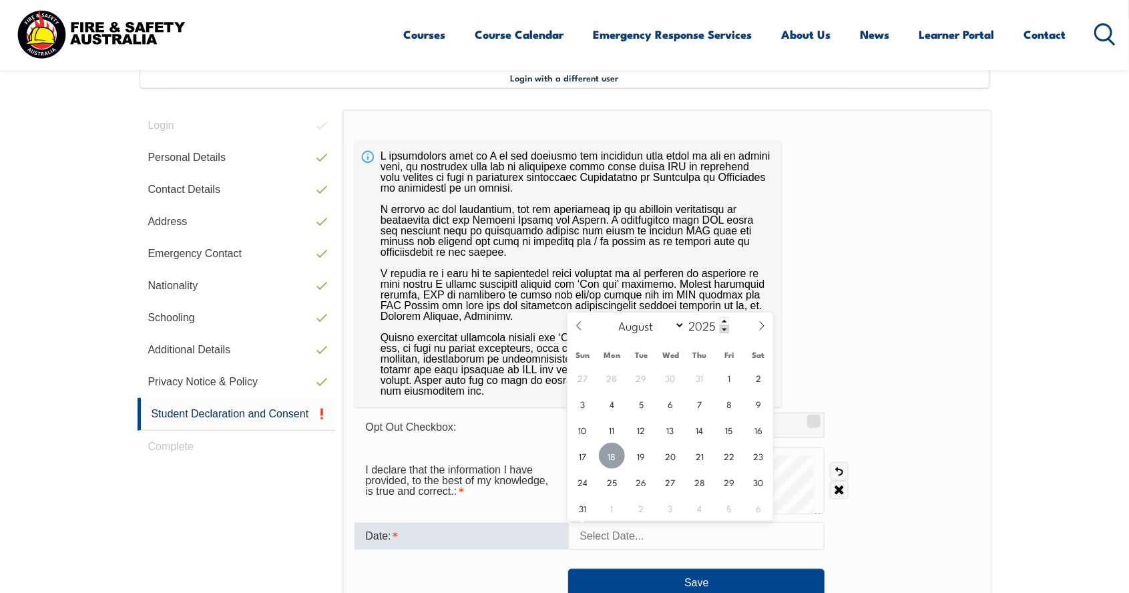
click at [610, 454] on span "18" at bounding box center [612, 456] width 26 height 26
type input "August 18, 2025"
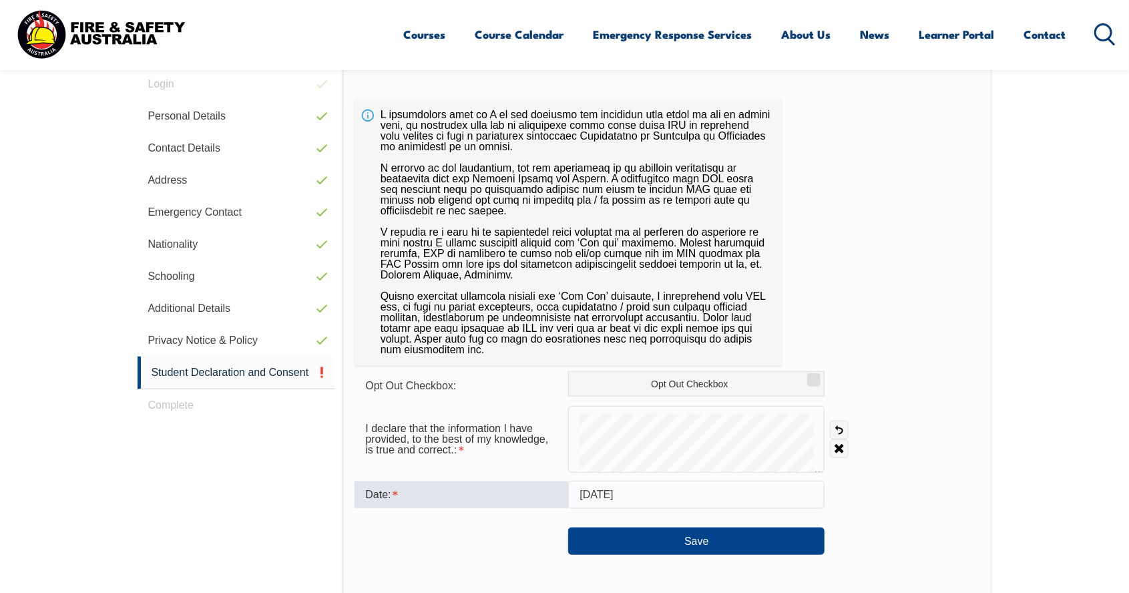
scroll to position [414, 0]
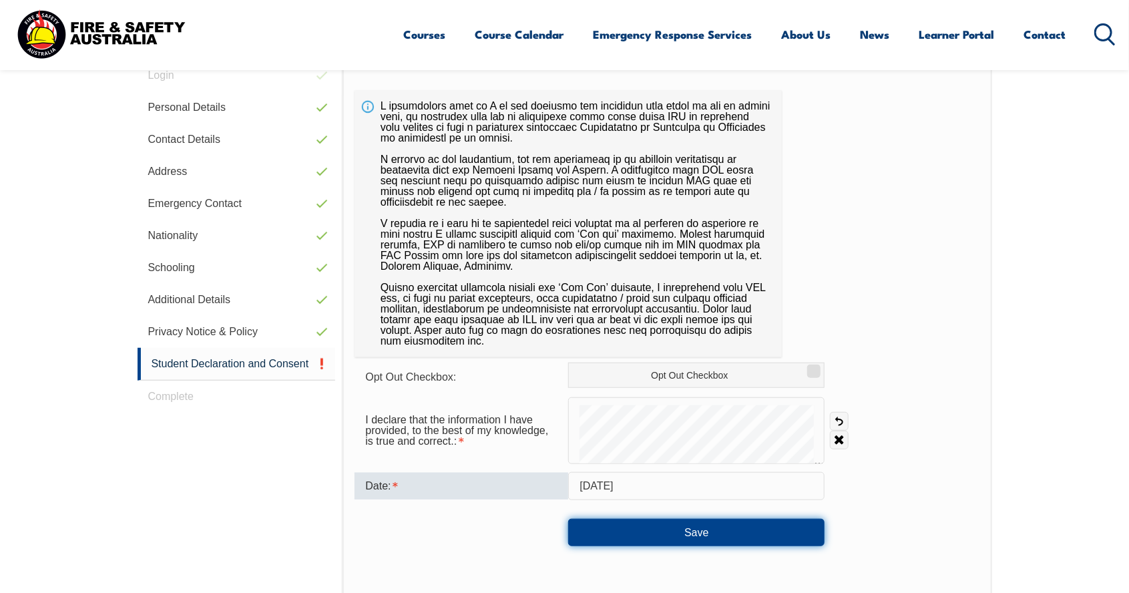
click at [691, 539] on button "Save" at bounding box center [696, 532] width 256 height 27
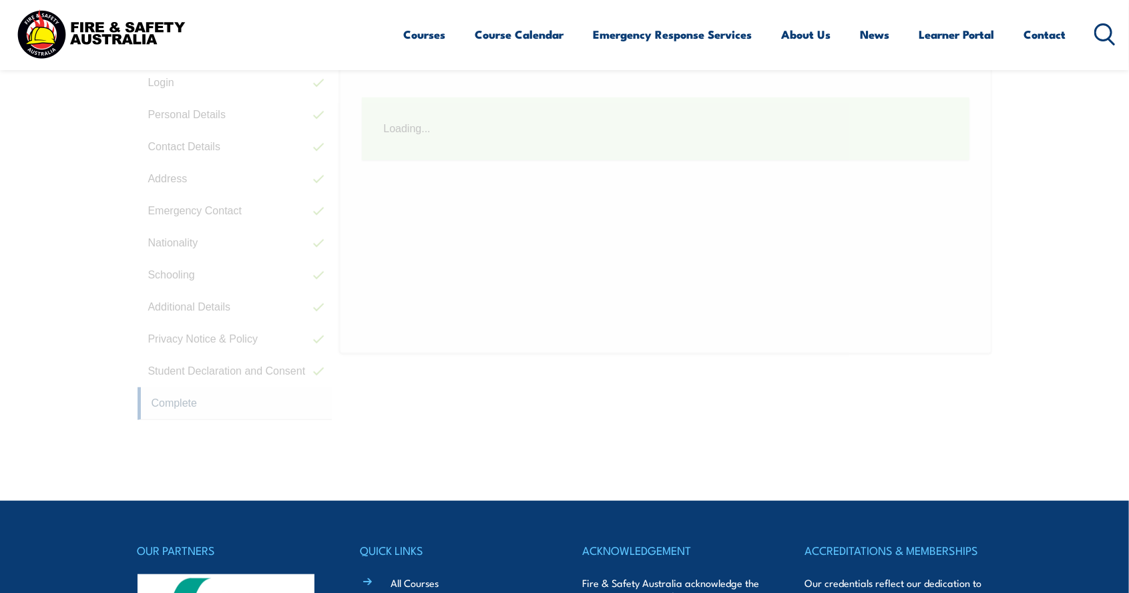
scroll to position [364, 0]
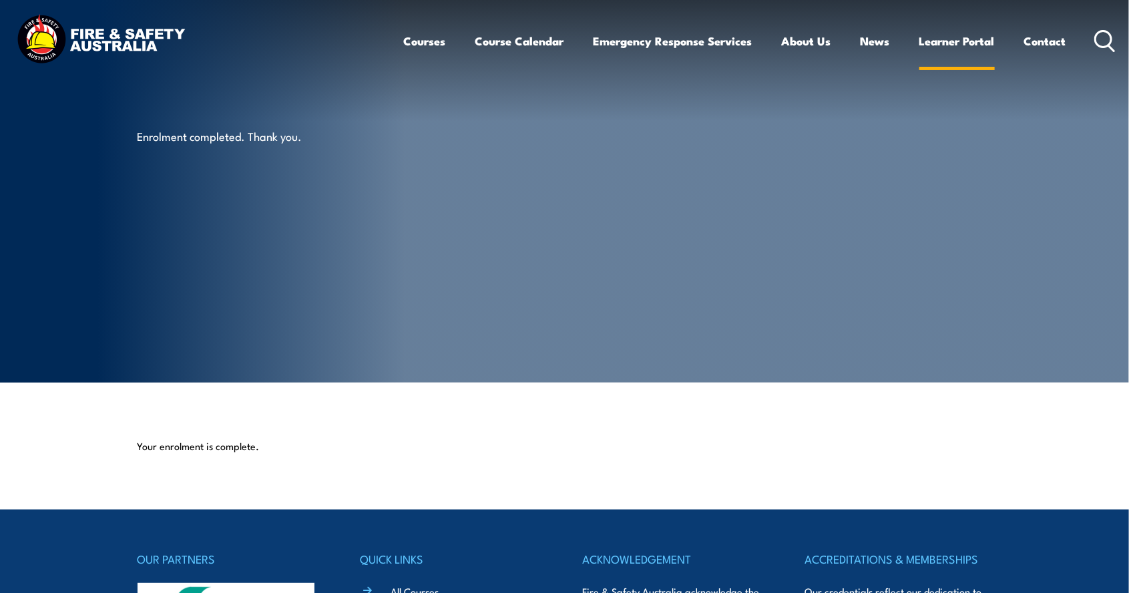
click at [953, 41] on link "Learner Portal" at bounding box center [957, 40] width 75 height 35
click at [954, 44] on link "Learner Portal" at bounding box center [957, 40] width 75 height 35
